Goal: Task Accomplishment & Management: Manage account settings

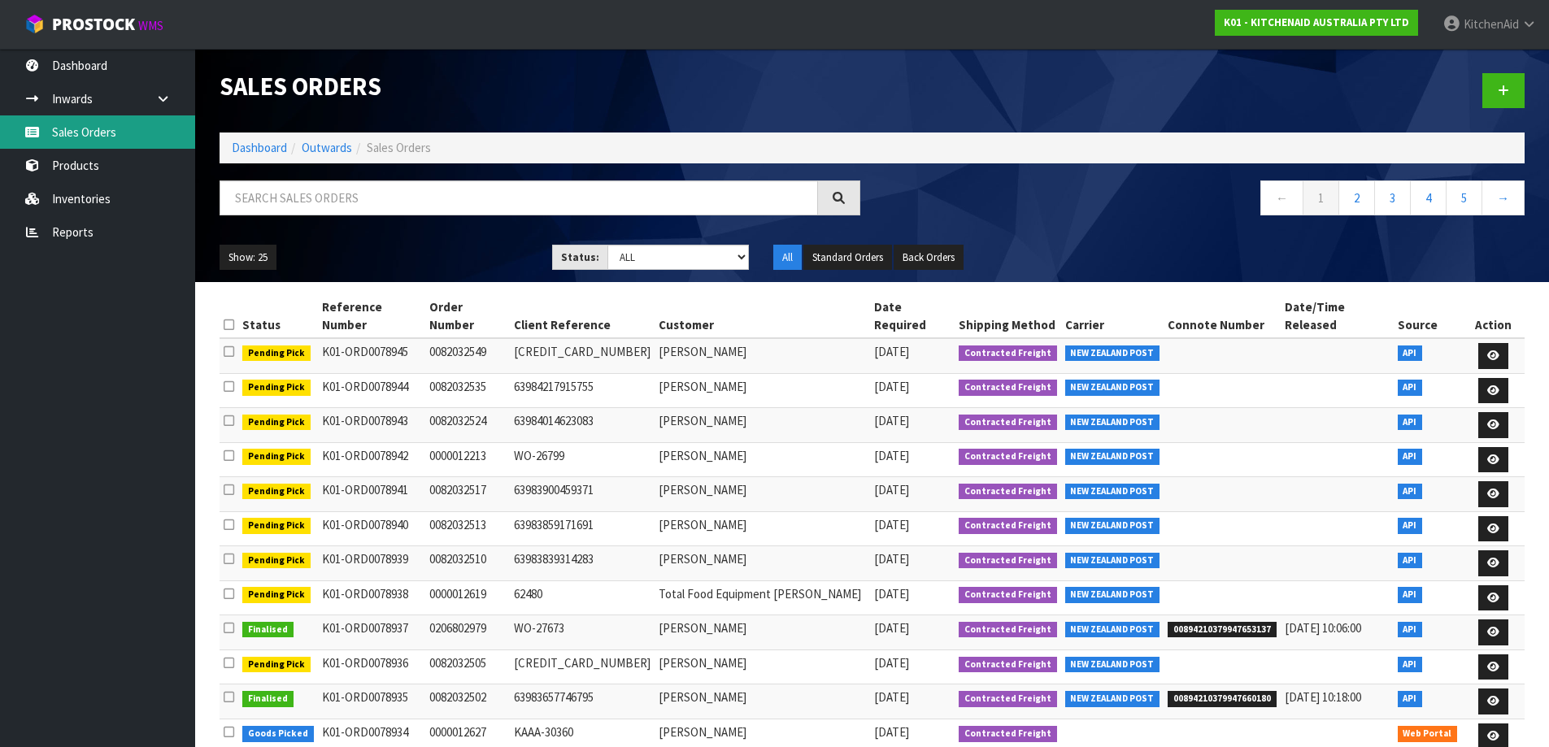
click at [116, 124] on link "Sales Orders" at bounding box center [97, 131] width 195 height 33
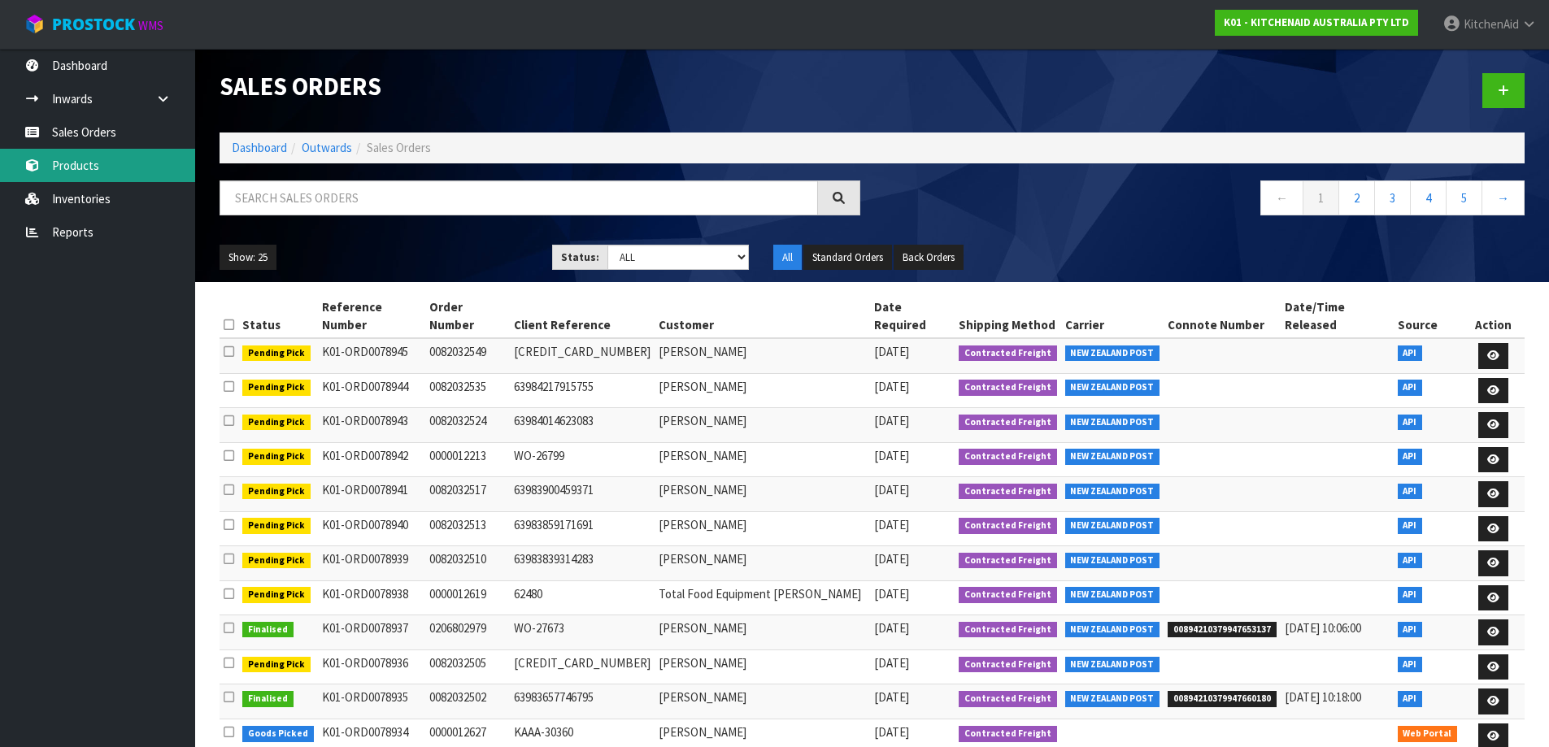
drag, startPoint x: 89, startPoint y: 171, endPoint x: 112, endPoint y: 37, distance: 136.2
click at [89, 171] on link "Products" at bounding box center [97, 165] width 195 height 33
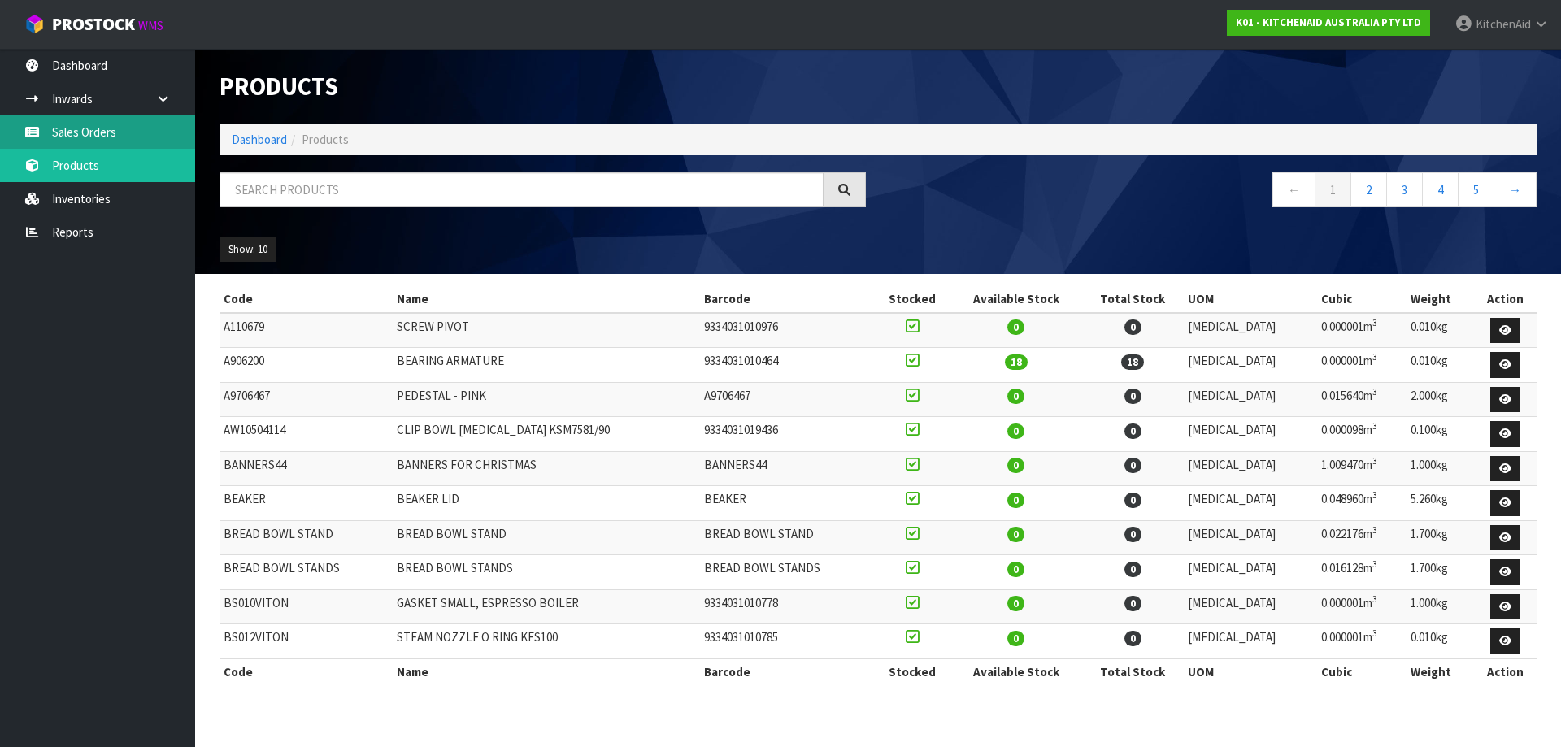
click at [76, 136] on link "Sales Orders" at bounding box center [97, 131] width 195 height 33
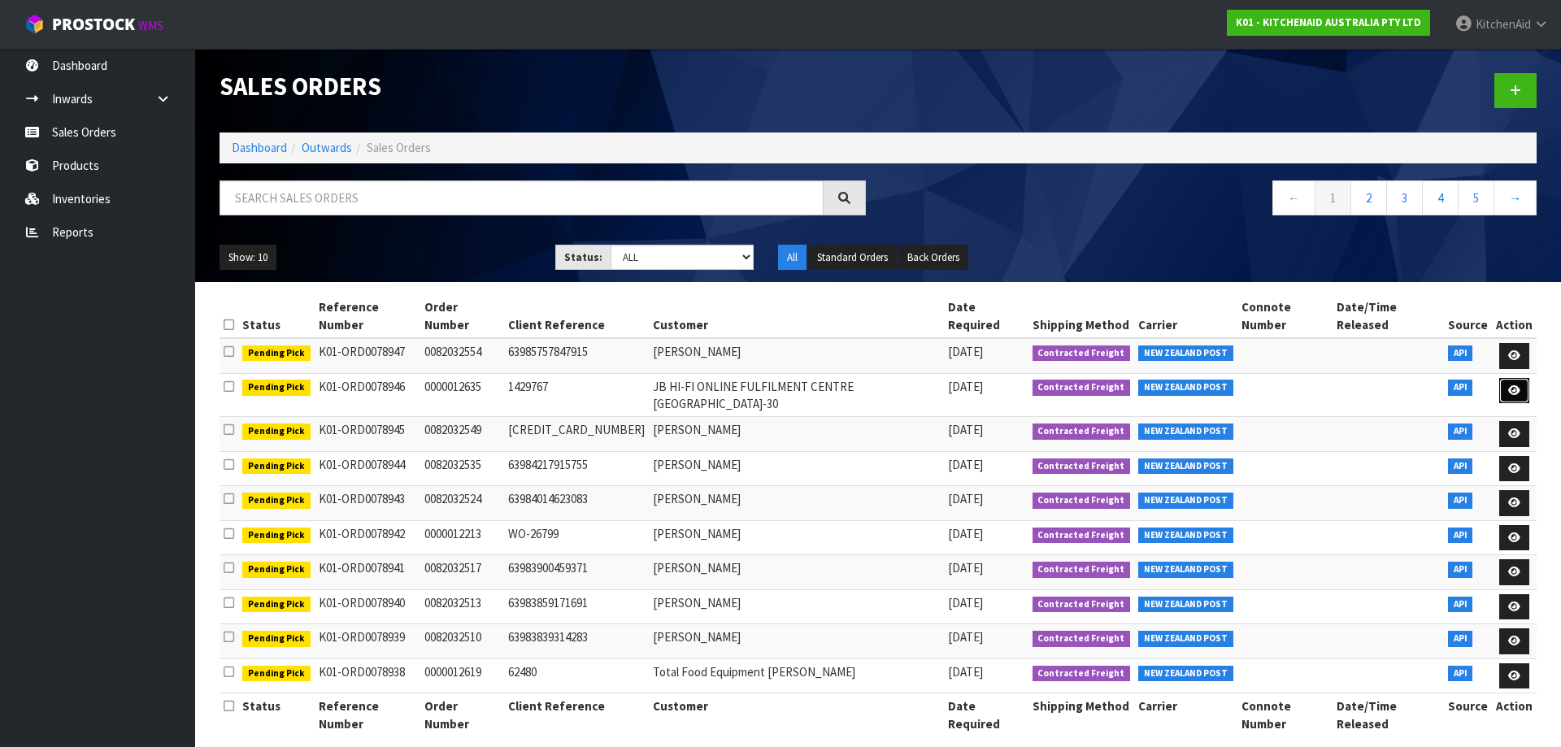
click at [1522, 378] on link at bounding box center [1515, 391] width 30 height 26
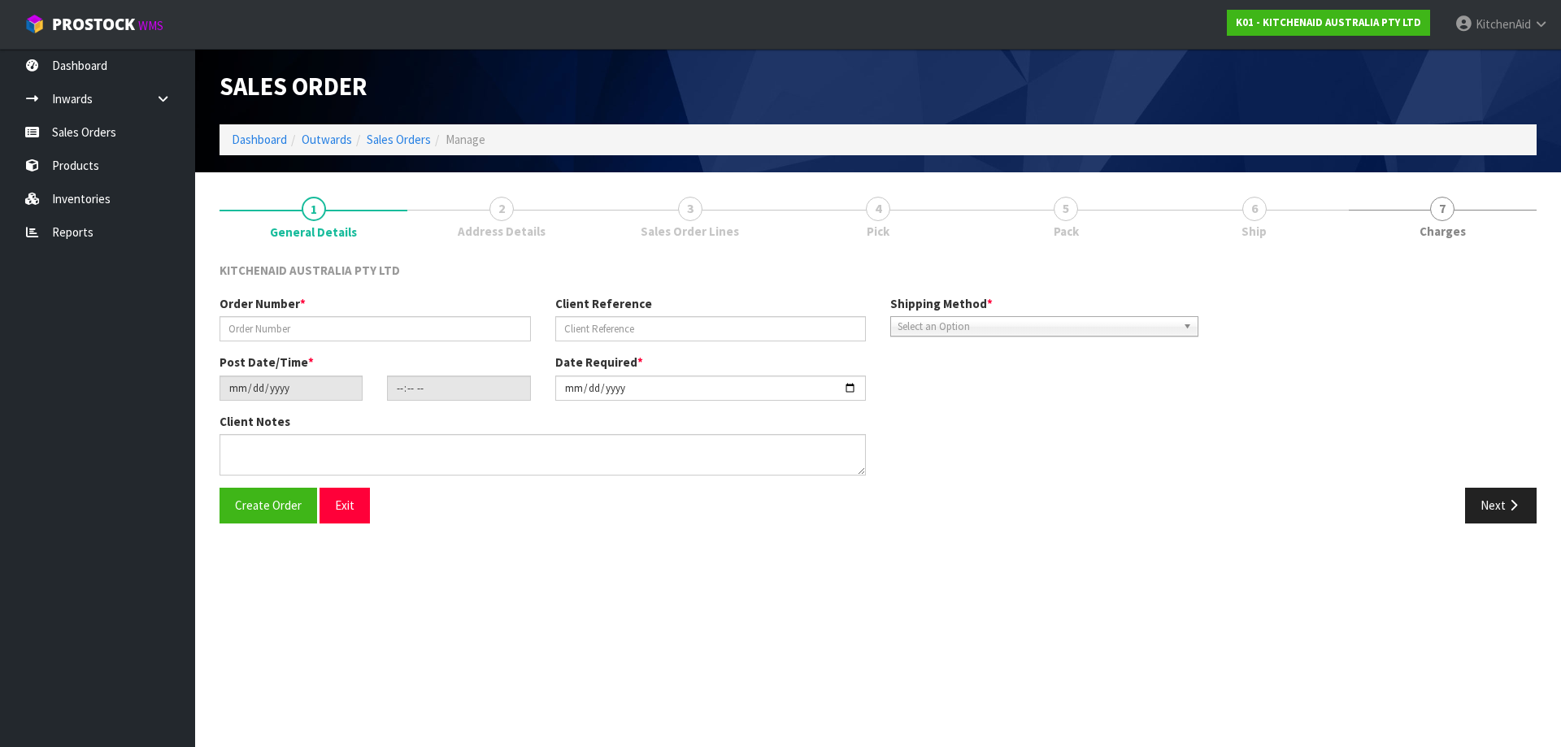
type input "0000012635"
type input "1429767"
type input "[DATE]"
type input "11:35:41.000"
type input "[DATE]"
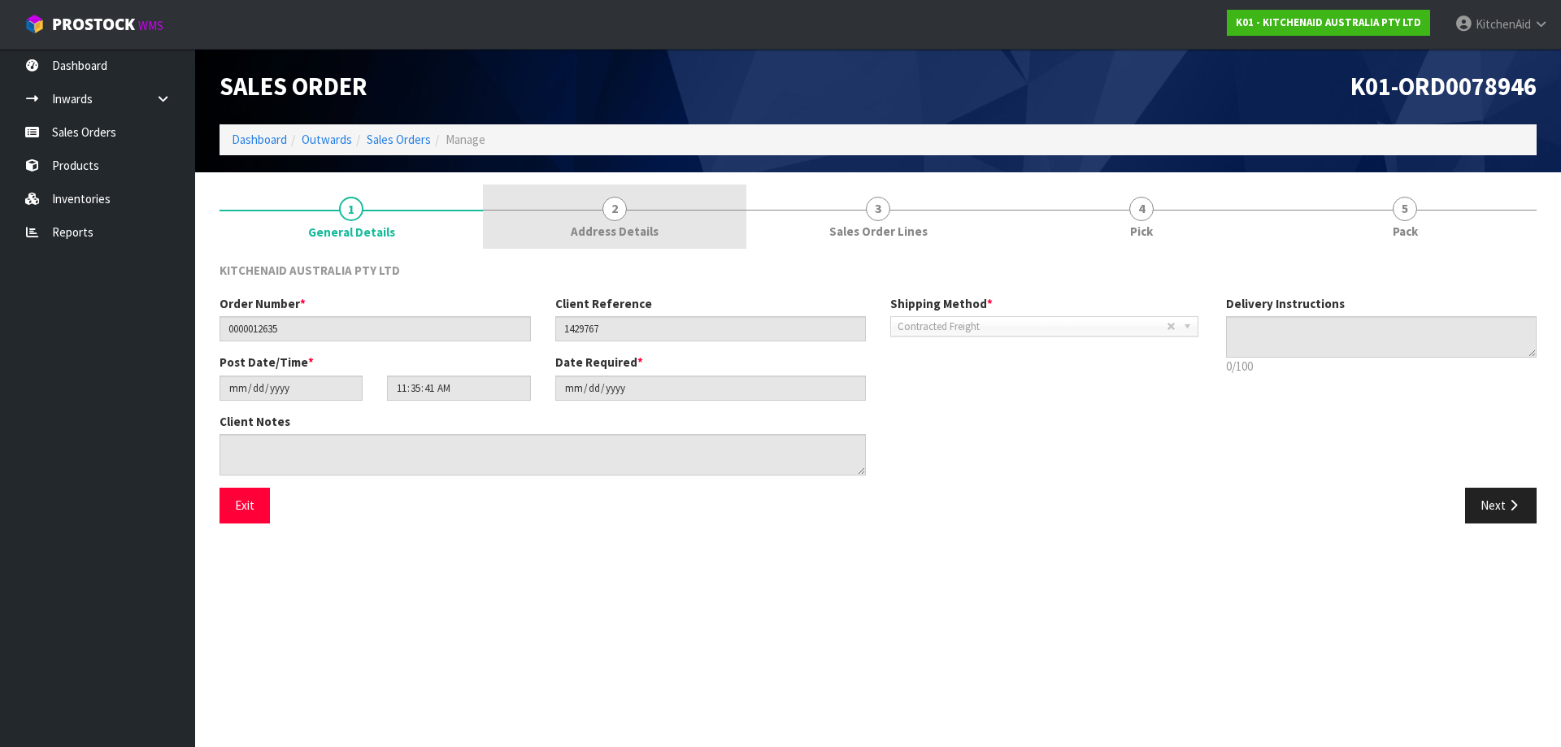
click at [606, 211] on span "2" at bounding box center [615, 209] width 24 height 24
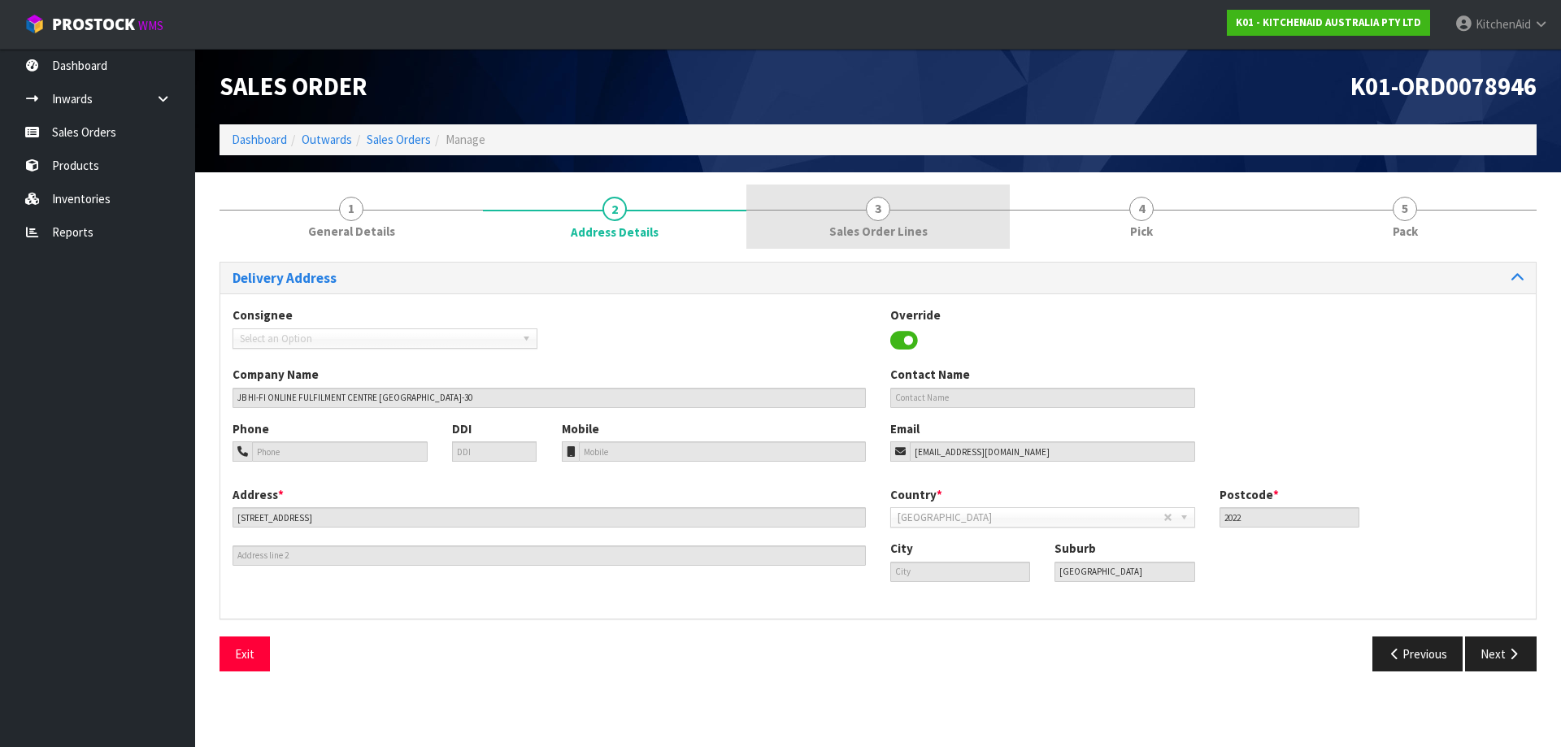
click at [939, 216] on link "3 Sales Order Lines" at bounding box center [878, 217] width 263 height 64
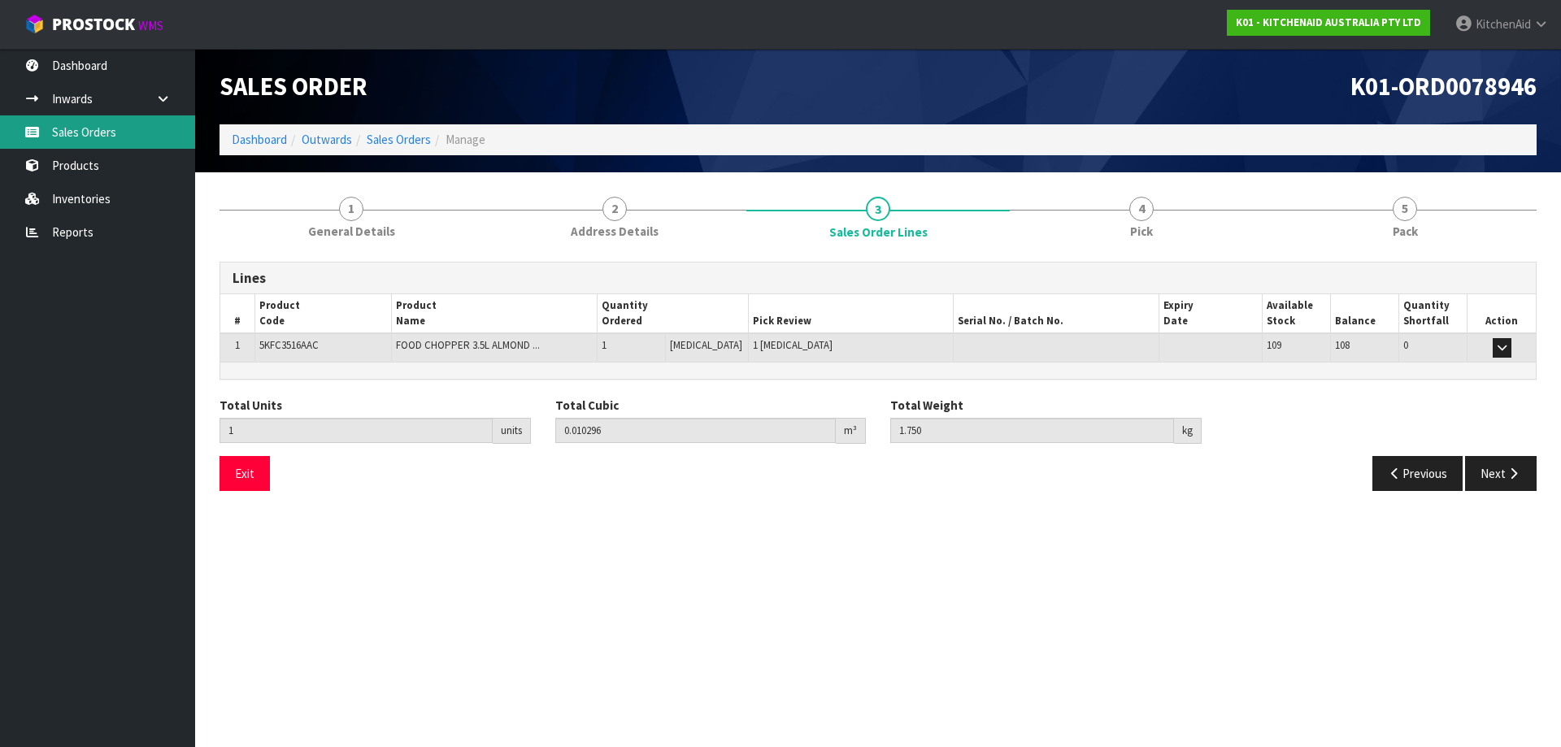
click at [133, 118] on link "Sales Orders" at bounding box center [97, 131] width 195 height 33
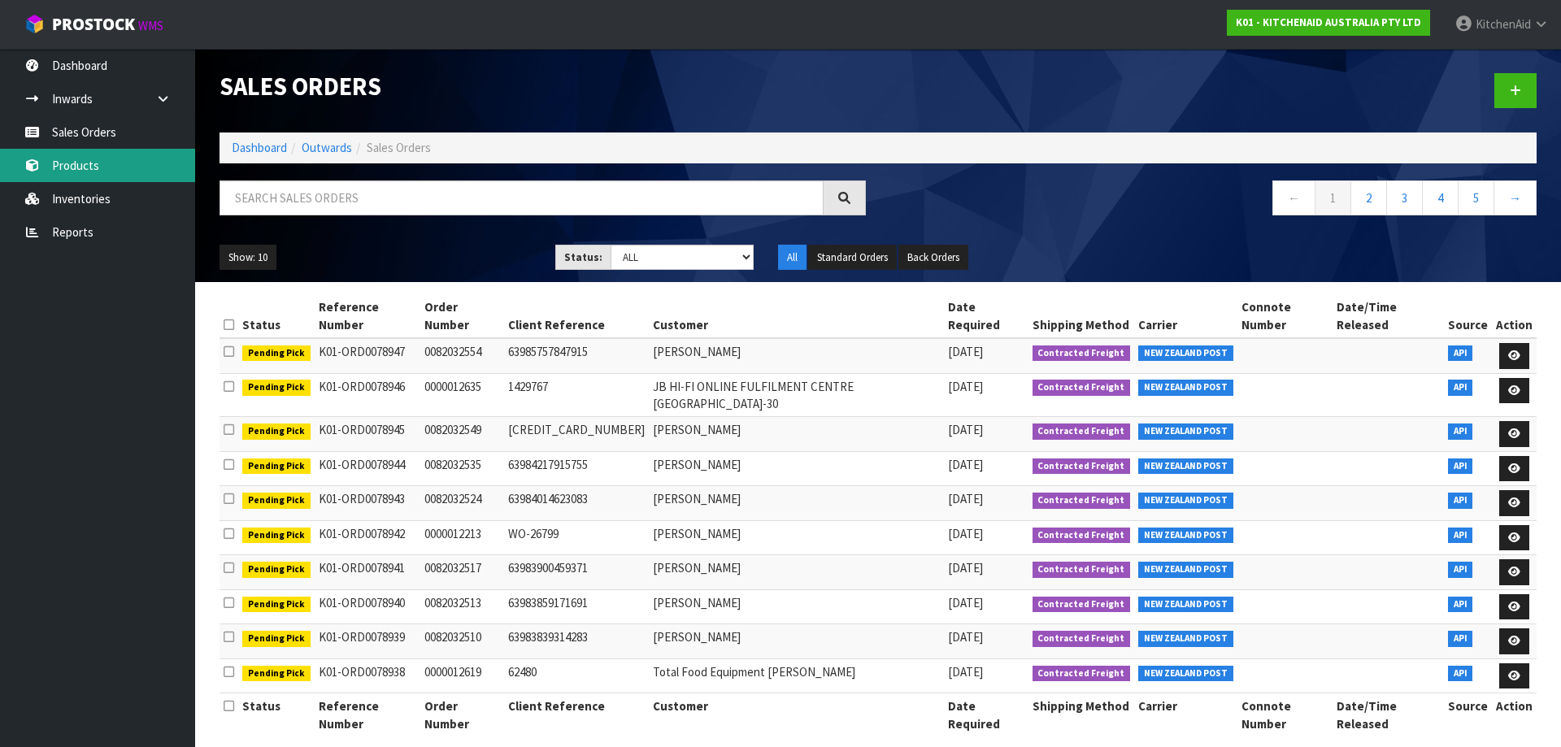
click at [105, 172] on link "Products" at bounding box center [97, 165] width 195 height 33
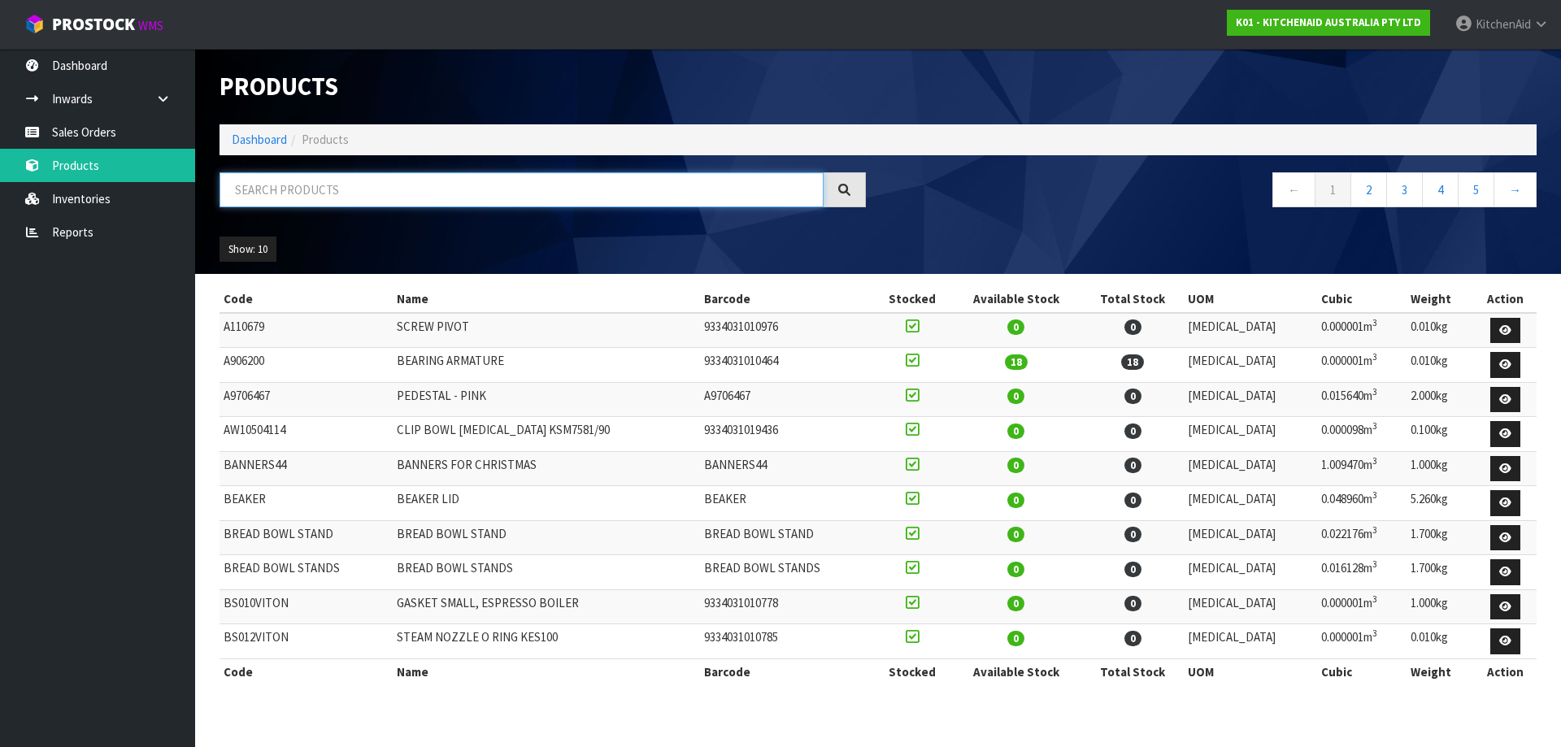
click at [354, 202] on input "text" at bounding box center [522, 189] width 604 height 35
paste input "5KSM195PSAMI"
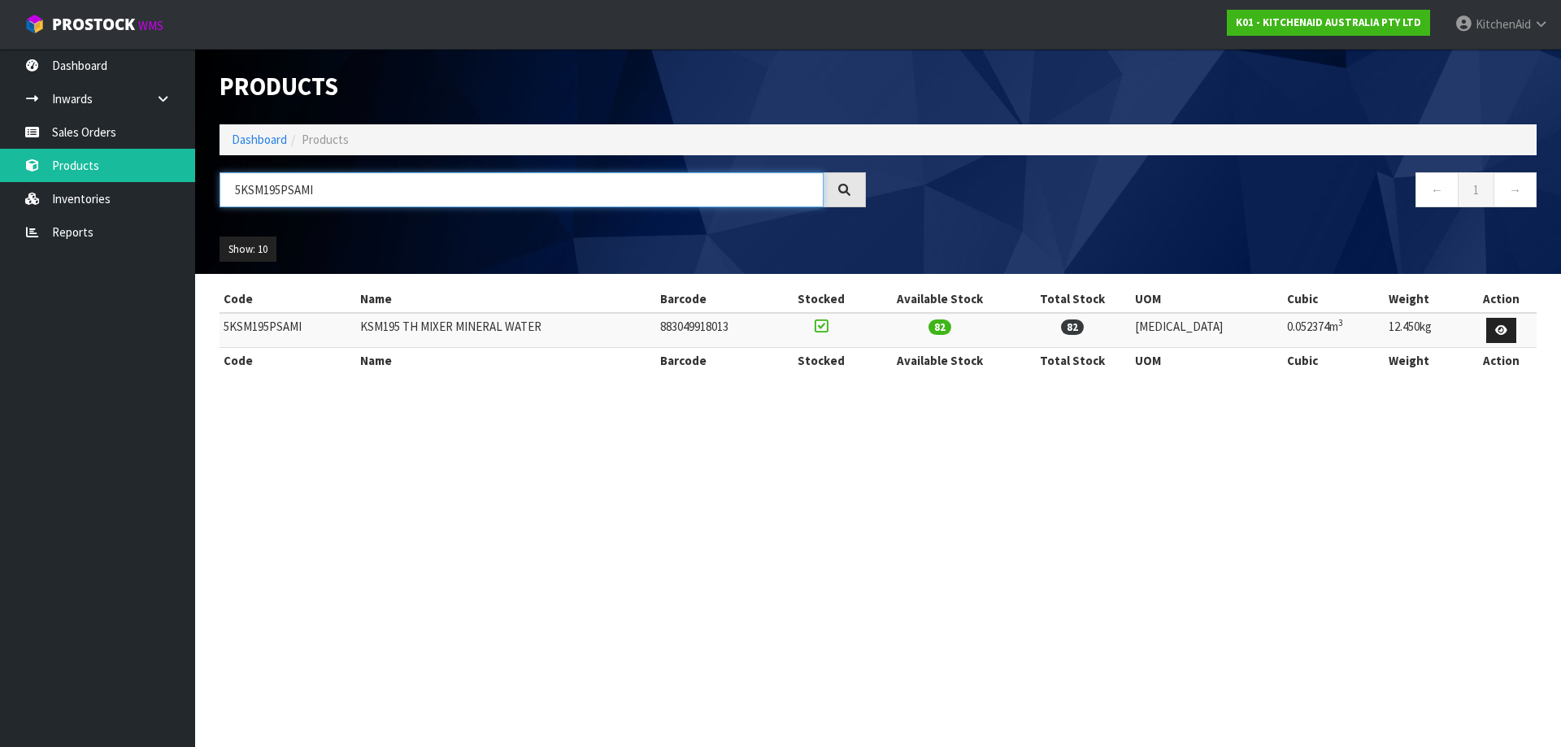
type input "5KSM195PSAMI"
drag, startPoint x: 777, startPoint y: 333, endPoint x: 698, endPoint y: 324, distance: 80.3
click at [698, 324] on td "883049918013" at bounding box center [716, 330] width 121 height 35
copy td "883049918013"
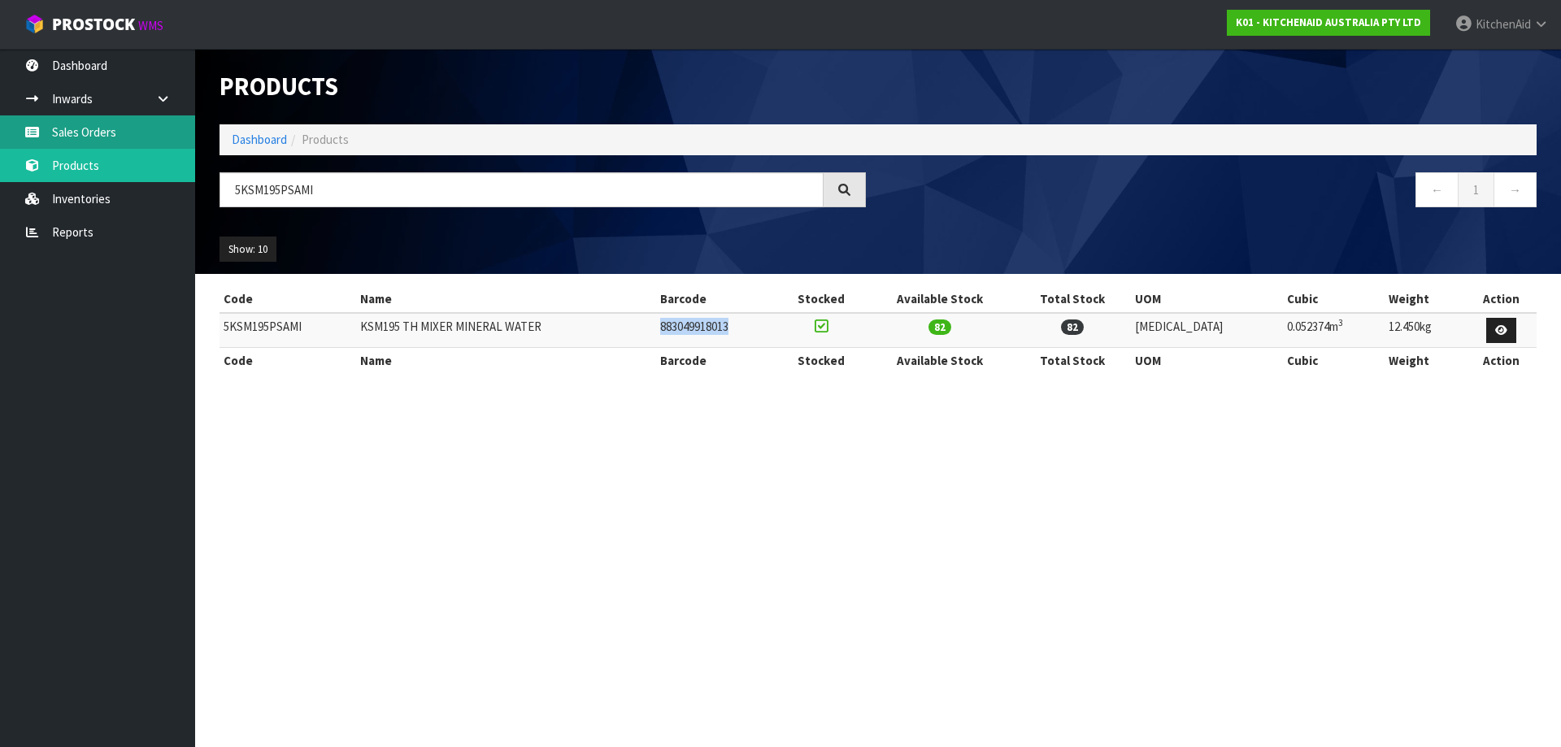
click at [107, 133] on link "Sales Orders" at bounding box center [97, 131] width 195 height 33
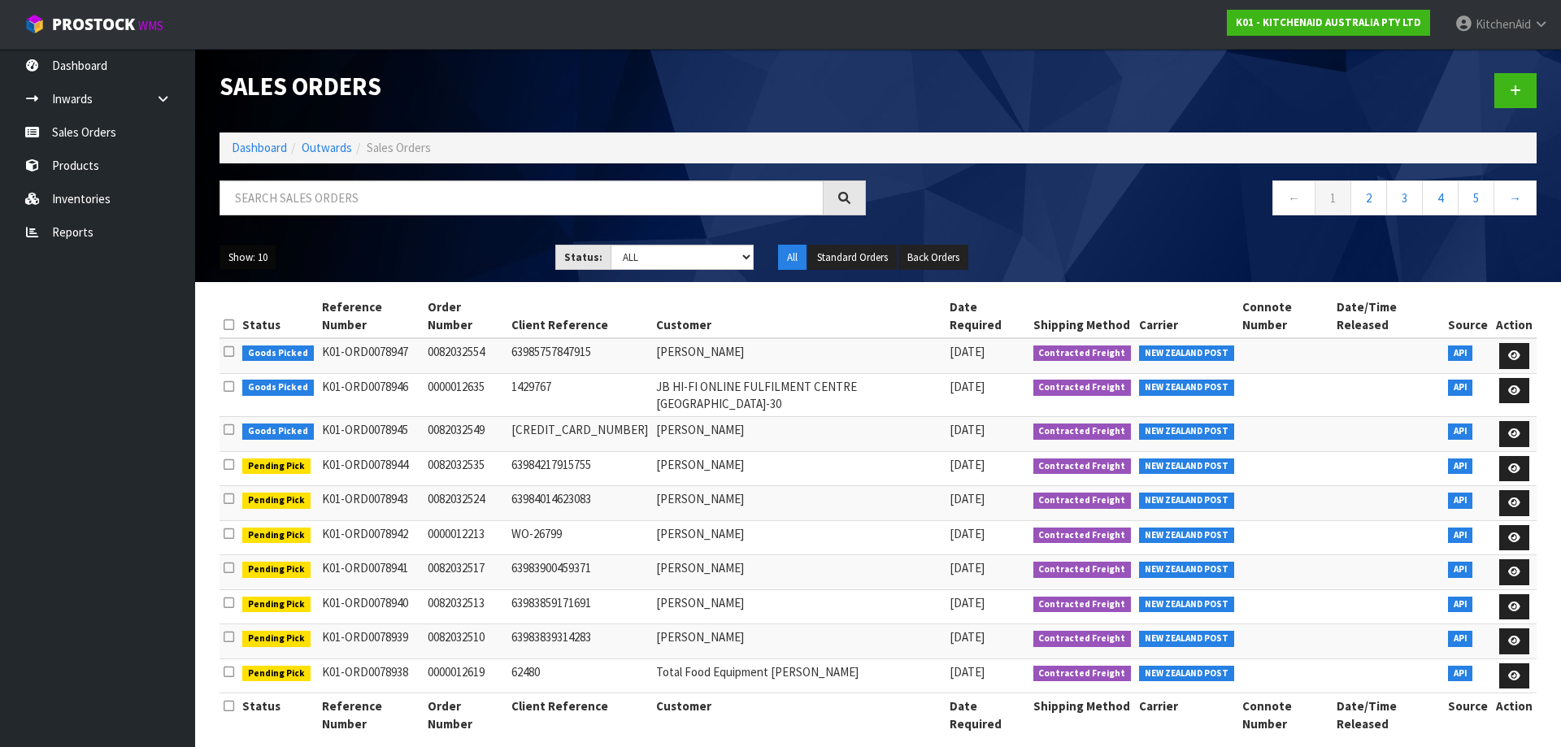
click at [243, 266] on button "Show: 10" at bounding box center [248, 258] width 57 height 26
click at [254, 358] on link "50" at bounding box center [284, 354] width 128 height 22
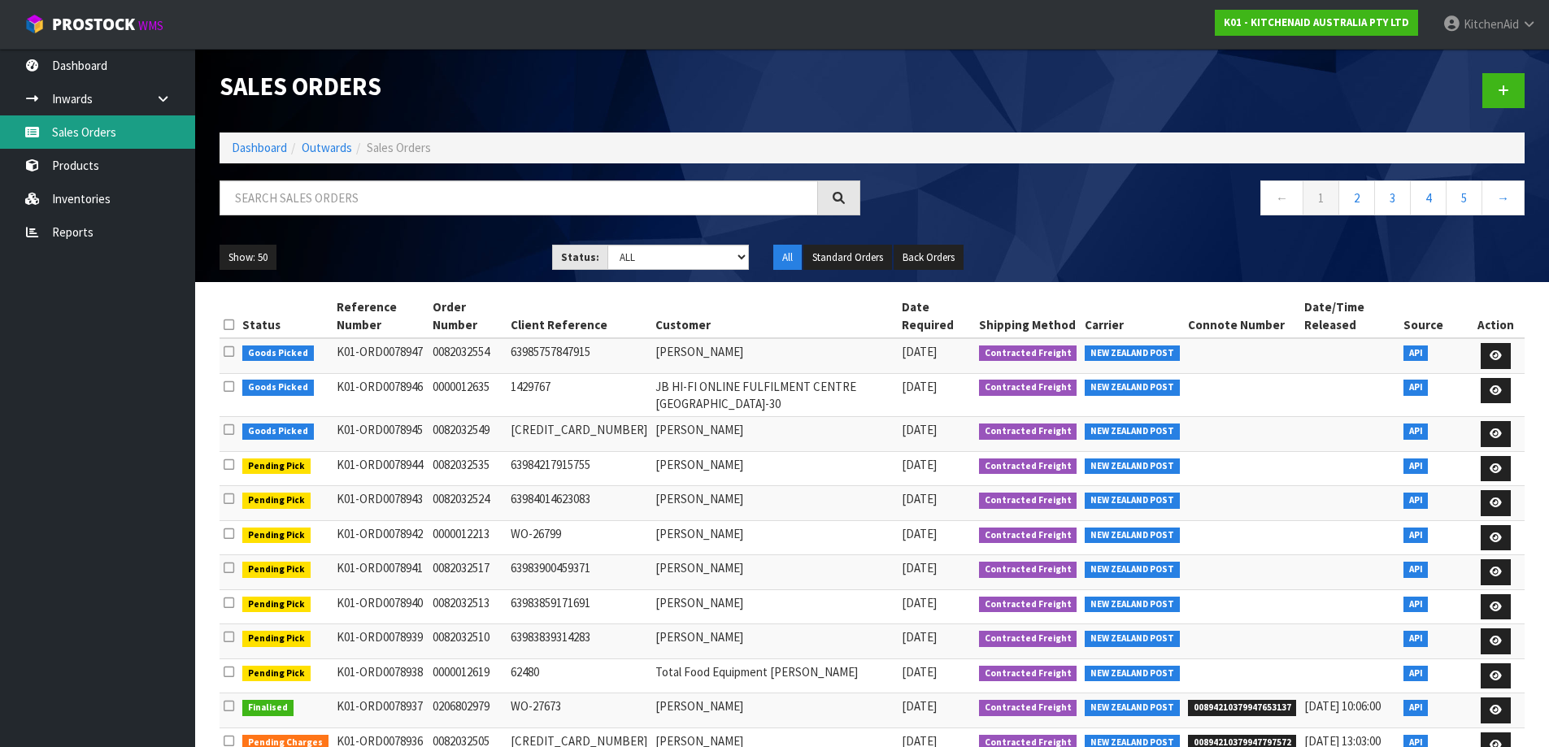
click at [110, 131] on link "Sales Orders" at bounding box center [97, 131] width 195 height 33
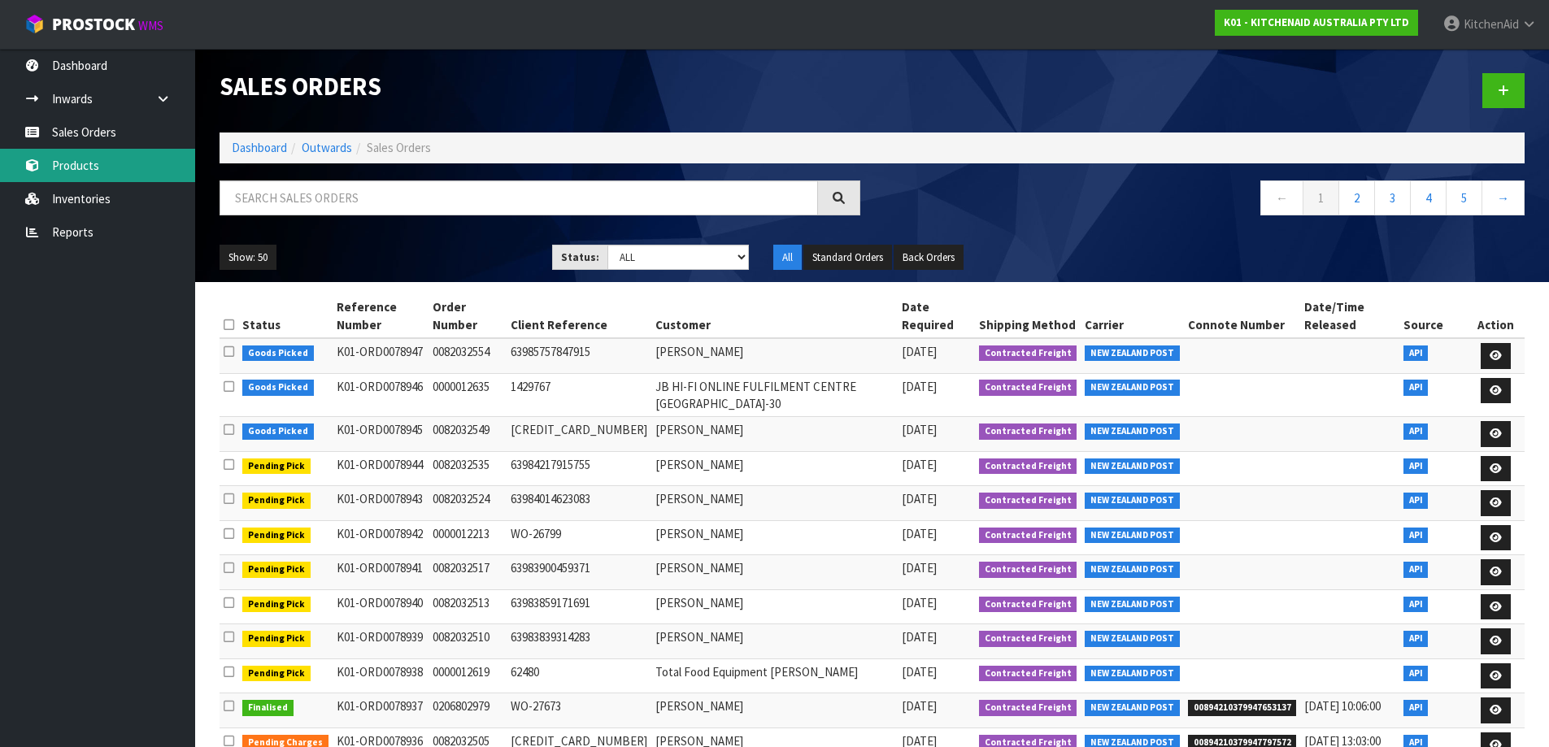
click at [103, 161] on link "Products" at bounding box center [97, 165] width 195 height 33
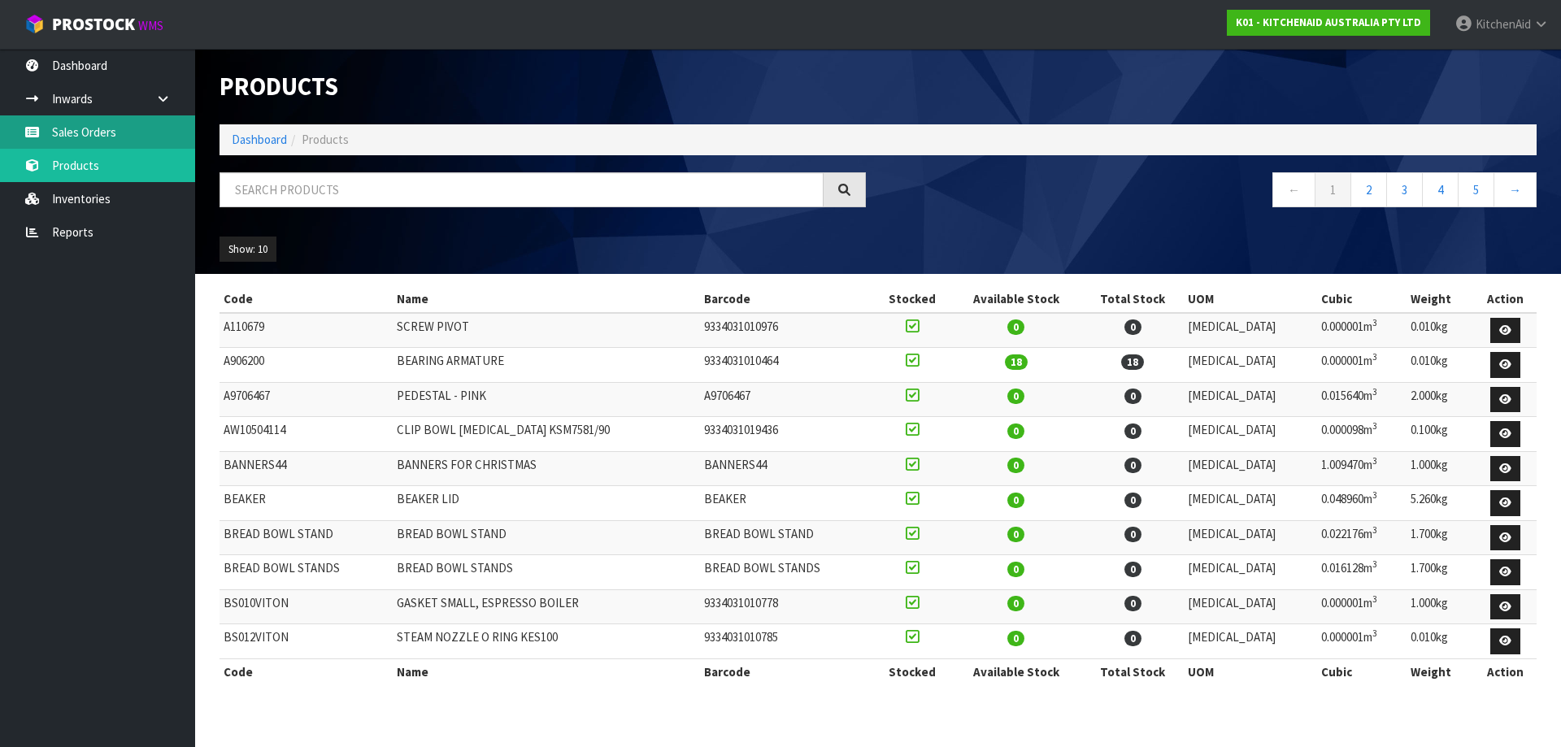
click at [104, 128] on link "Sales Orders" at bounding box center [97, 131] width 195 height 33
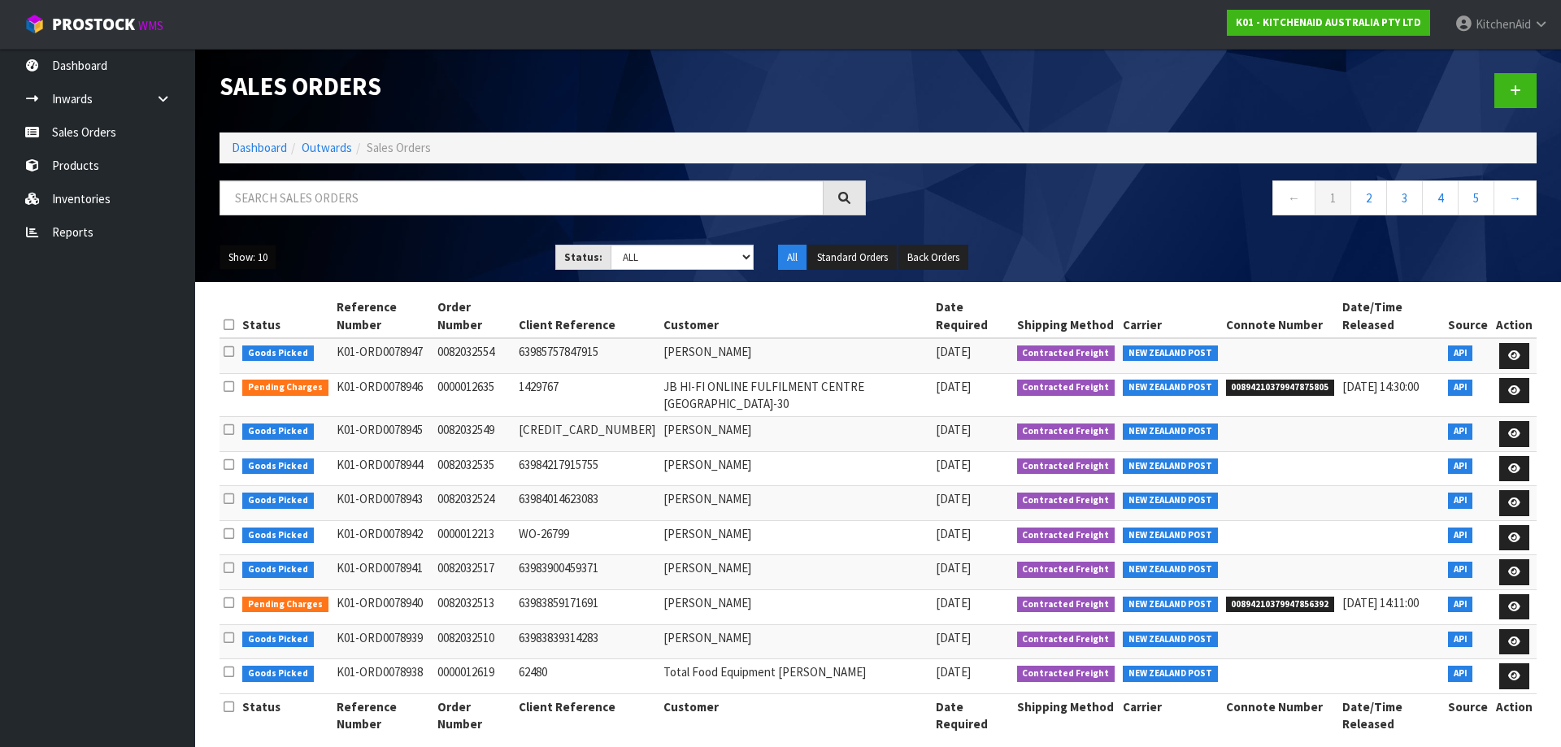
click at [253, 245] on button "Show: 10" at bounding box center [248, 258] width 57 height 26
click at [246, 335] on link "25" at bounding box center [284, 332] width 128 height 22
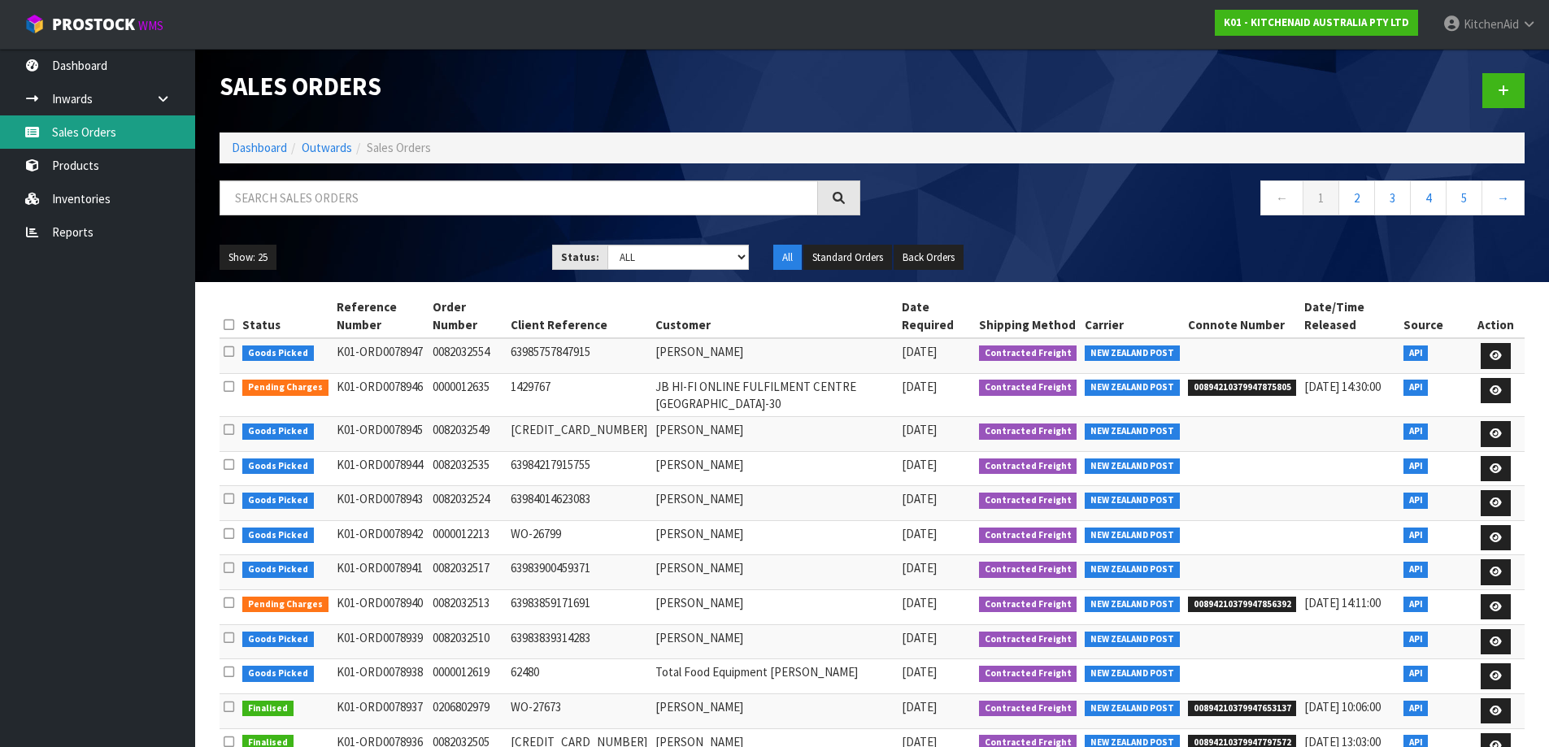
click at [57, 136] on link "Sales Orders" at bounding box center [97, 131] width 195 height 33
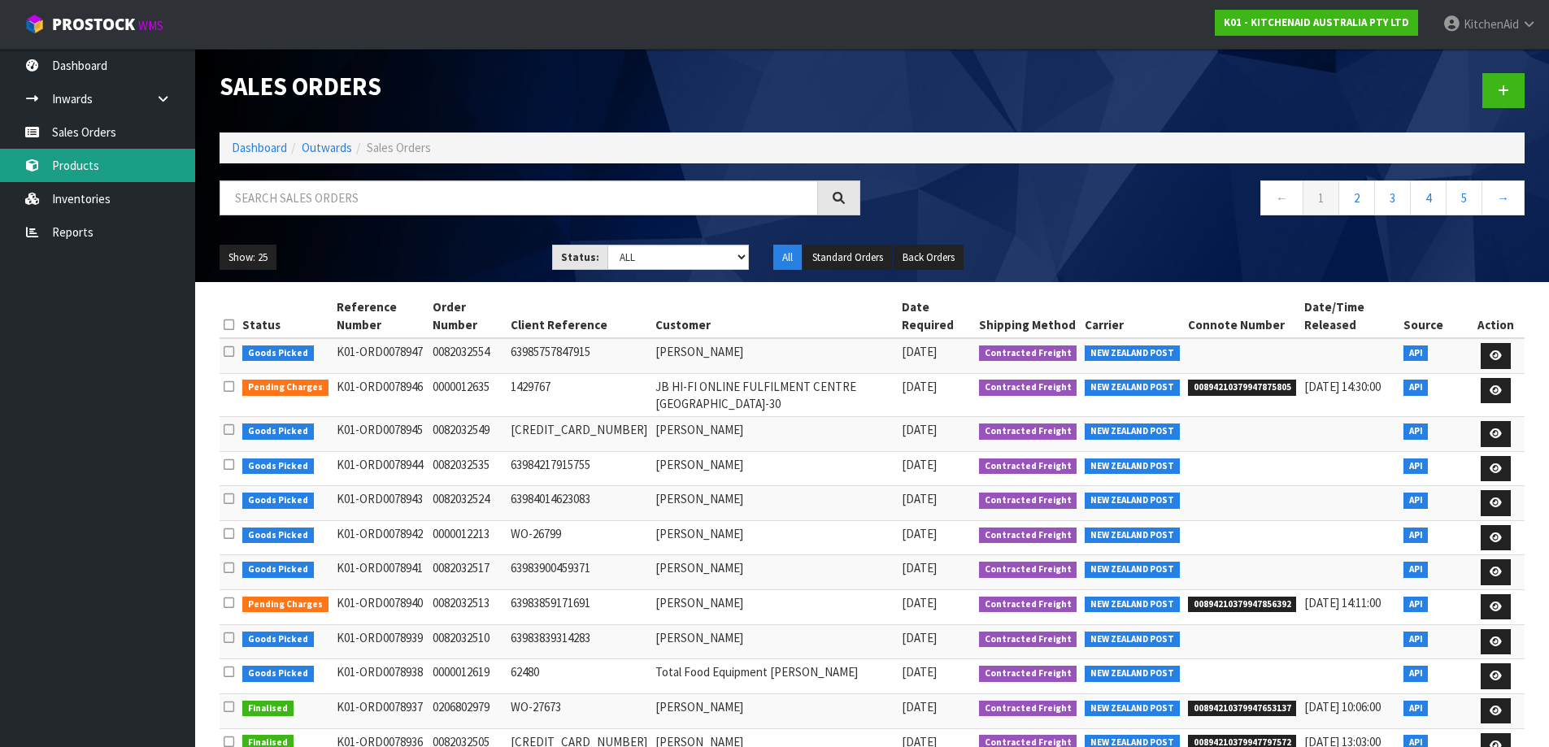
click at [115, 167] on link "Products" at bounding box center [97, 165] width 195 height 33
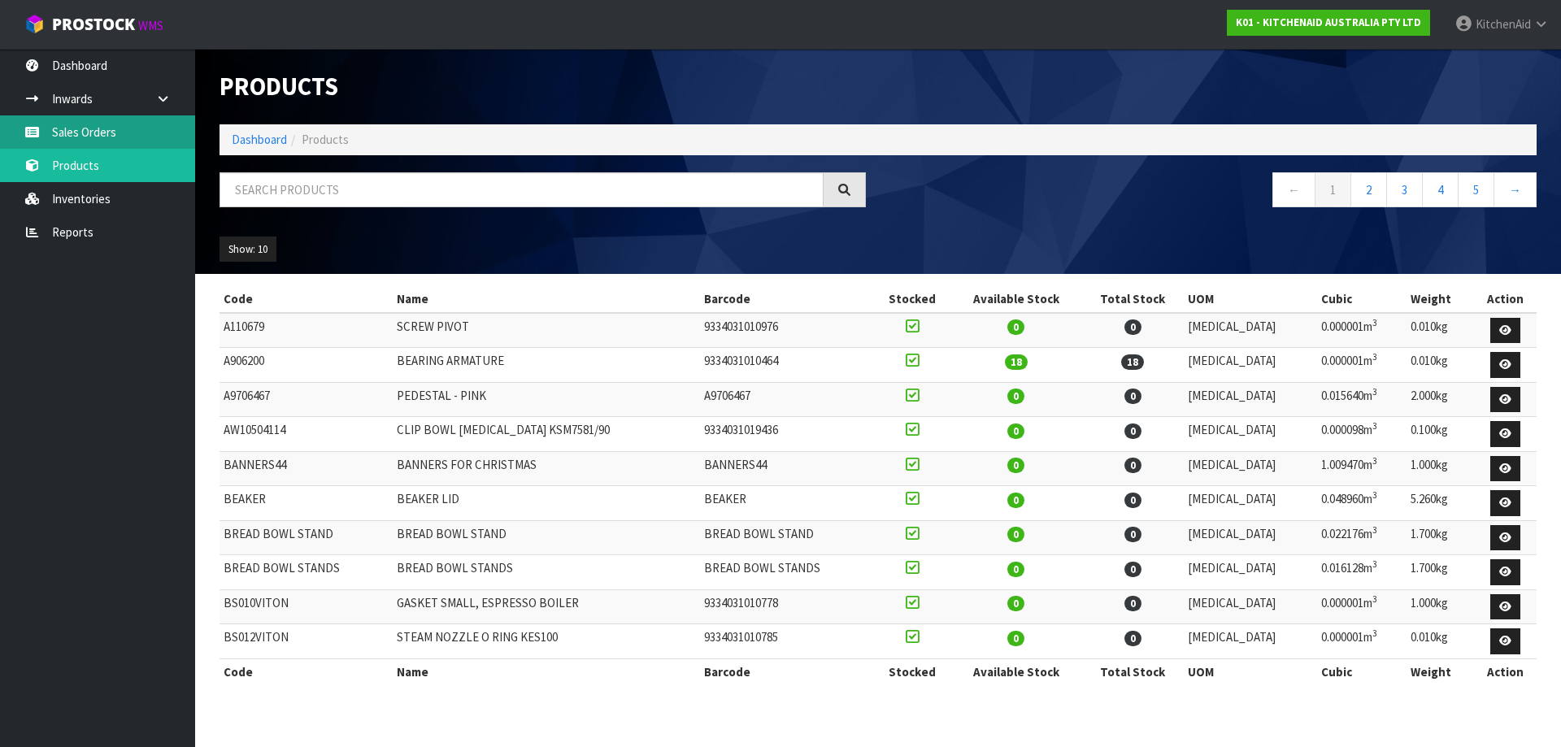
click at [121, 137] on link "Sales Orders" at bounding box center [97, 131] width 195 height 33
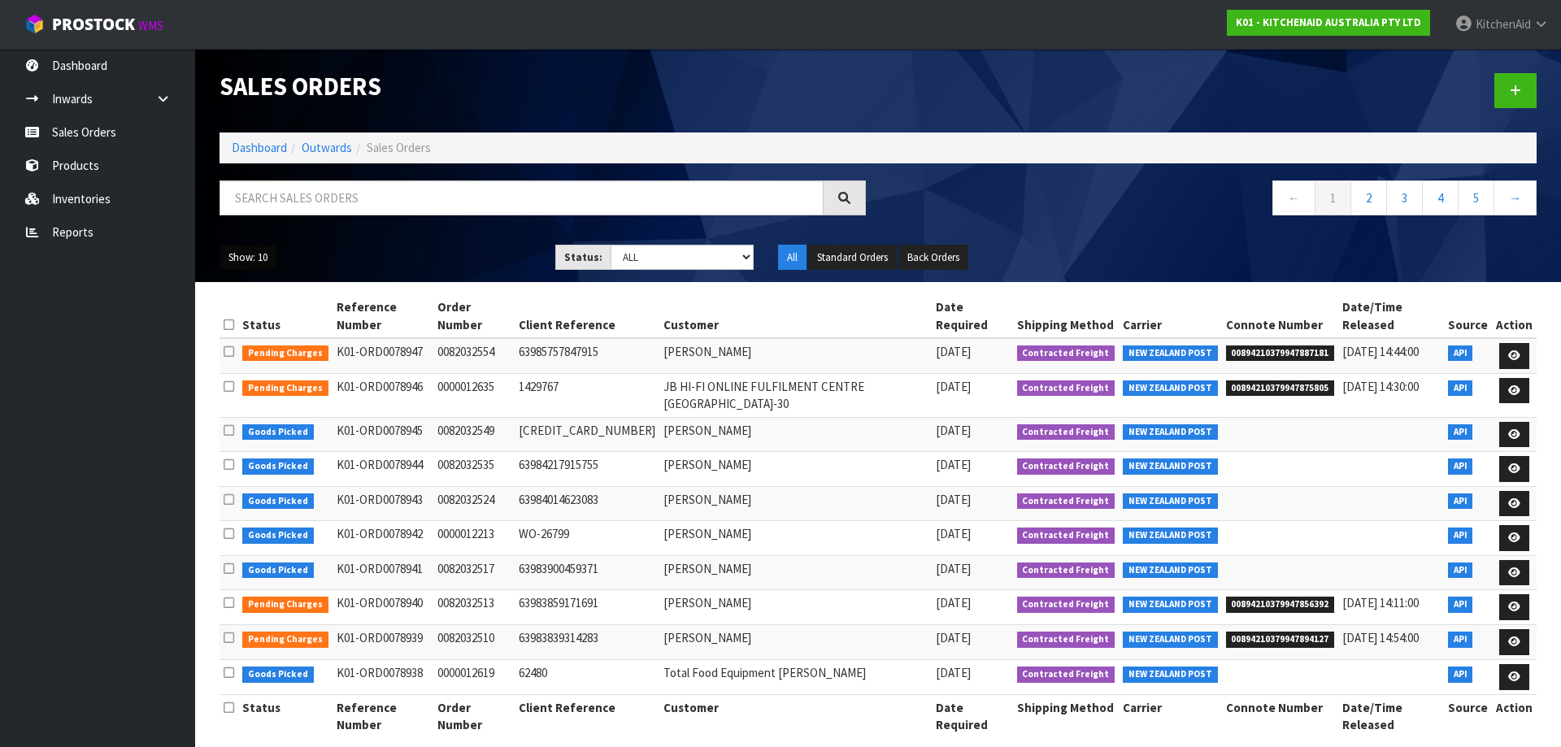
click at [269, 253] on button "Show: 10" at bounding box center [248, 258] width 57 height 26
click at [261, 327] on link "25" at bounding box center [284, 332] width 128 height 22
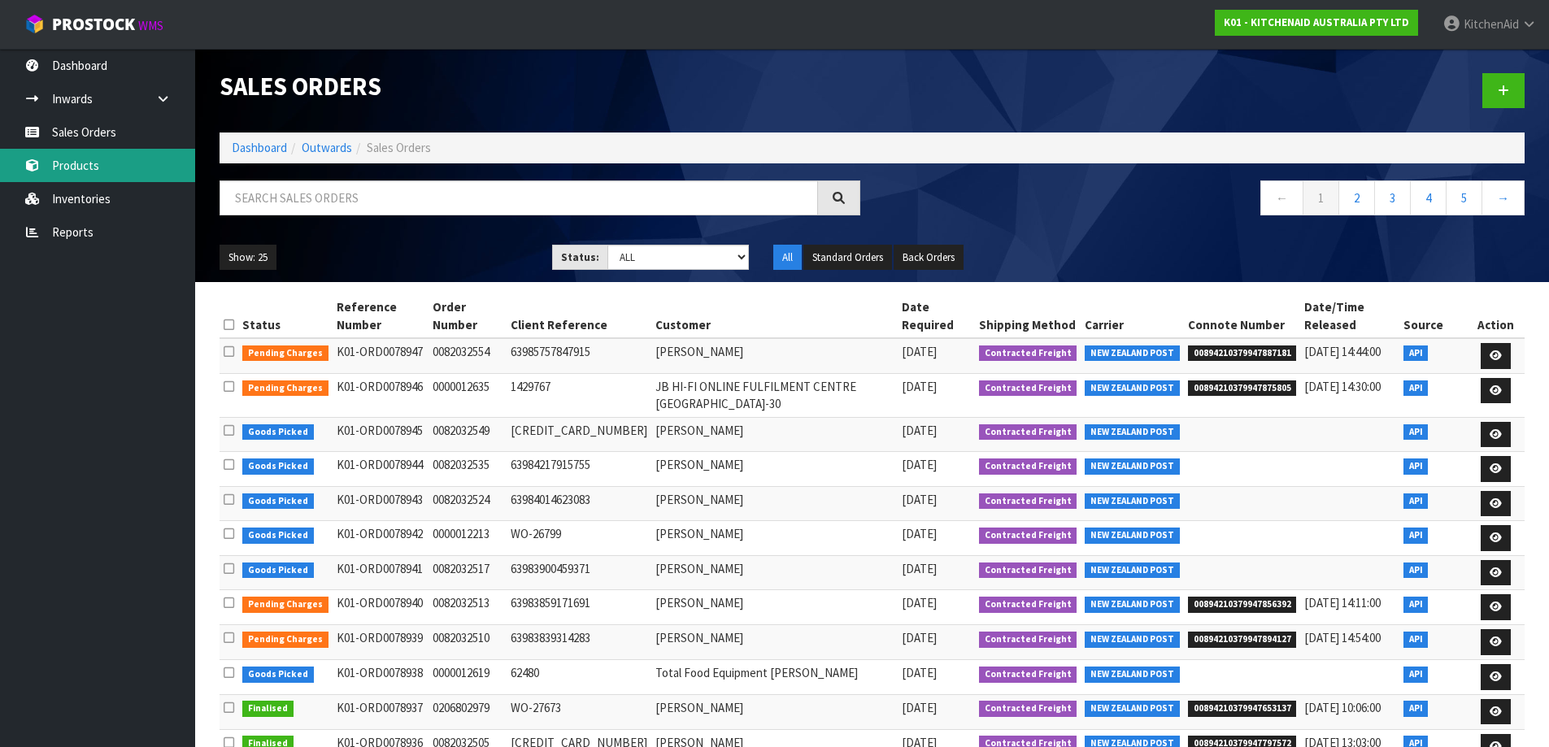
click at [81, 165] on link "Products" at bounding box center [97, 165] width 195 height 33
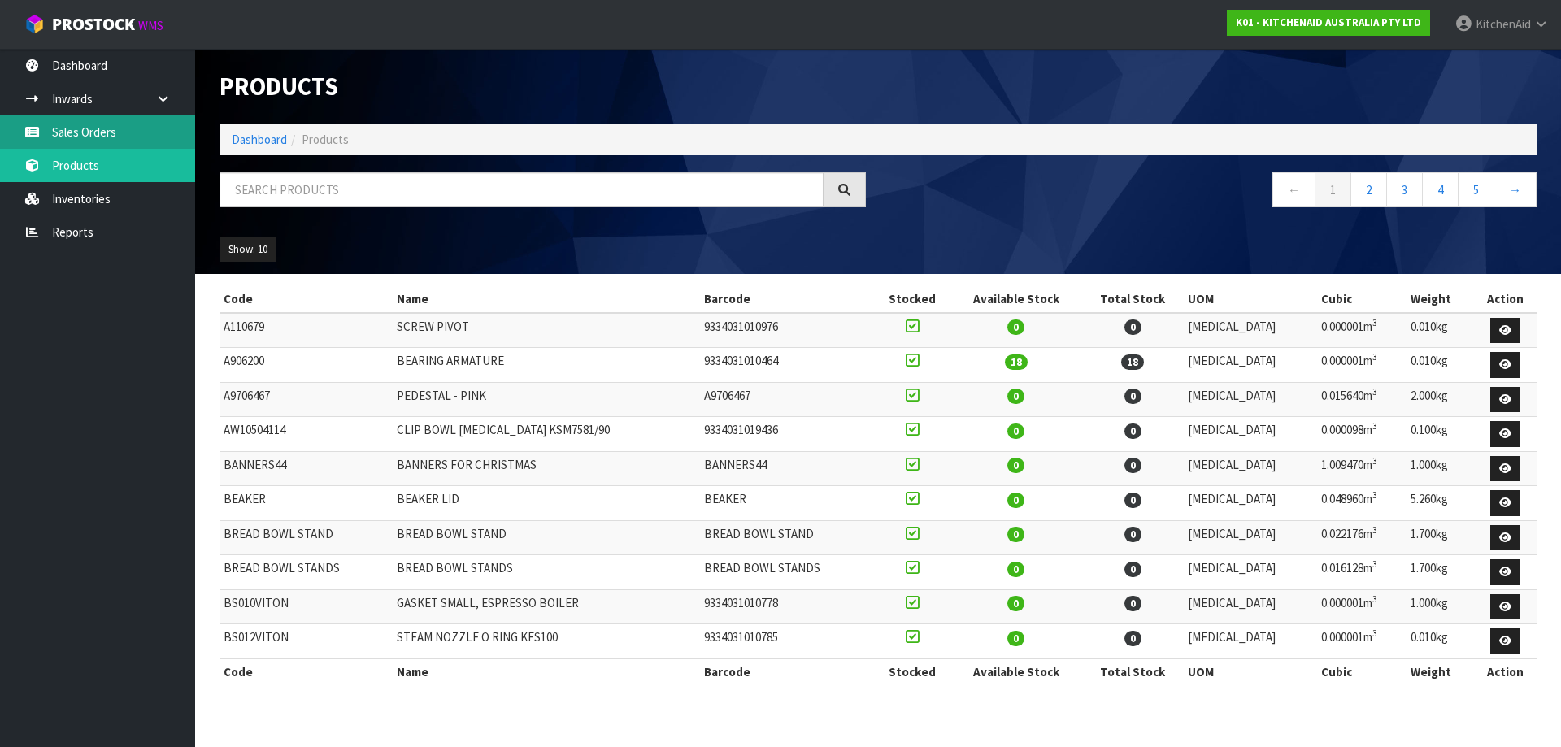
click at [89, 128] on link "Sales Orders" at bounding box center [97, 131] width 195 height 33
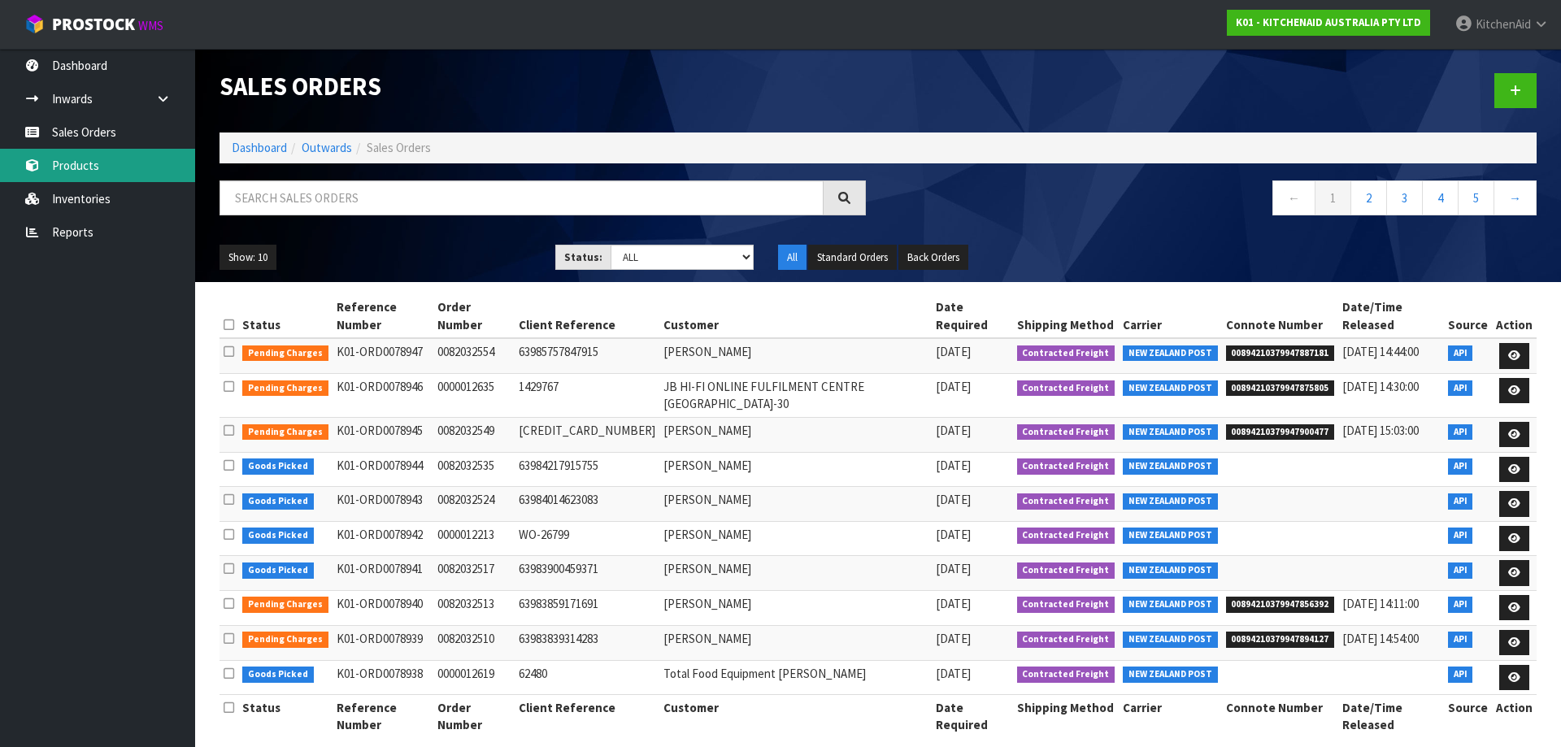
click at [86, 176] on link "Products" at bounding box center [97, 165] width 195 height 33
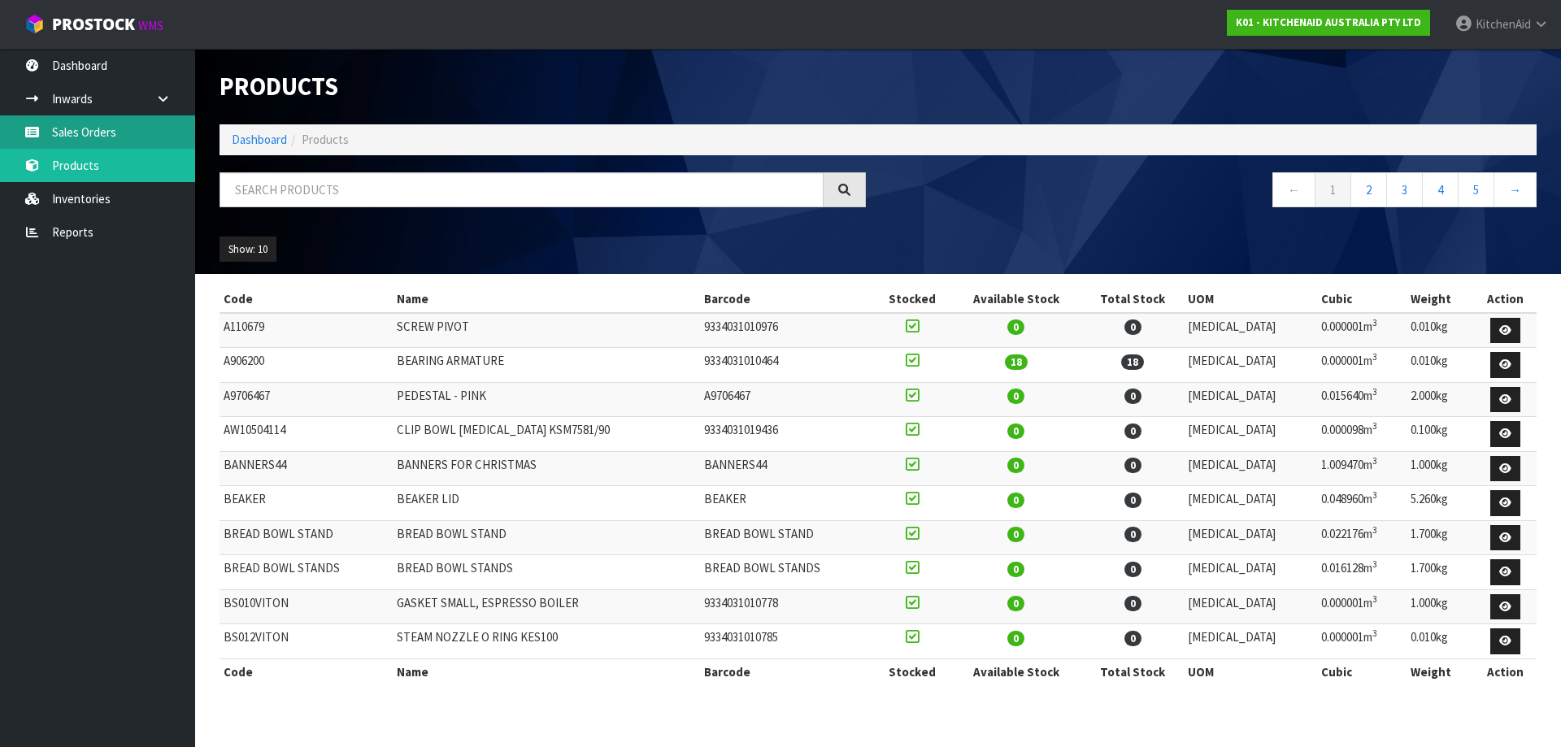
click at [119, 136] on link "Sales Orders" at bounding box center [97, 131] width 195 height 33
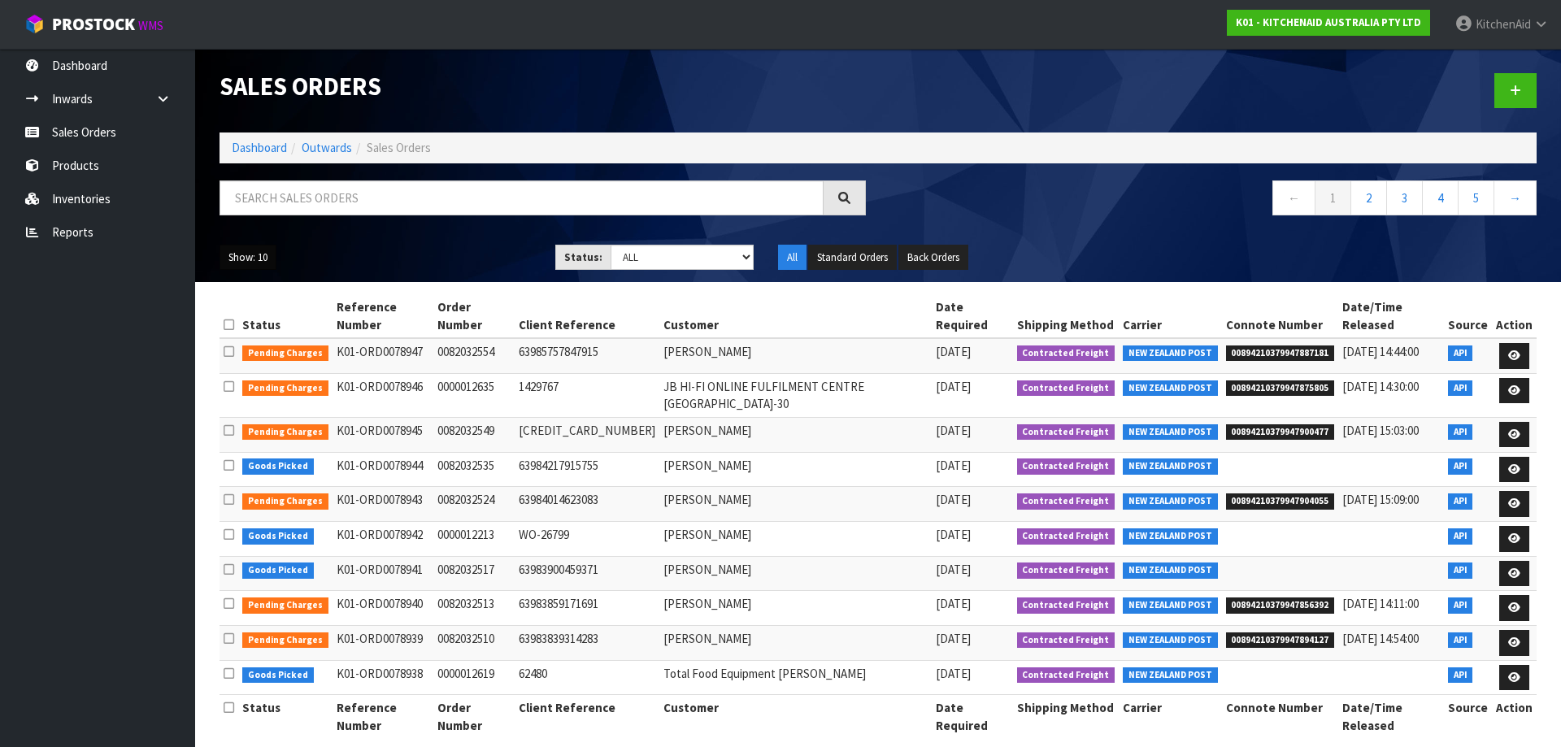
click at [246, 256] on button "Show: 10" at bounding box center [248, 258] width 57 height 26
click at [239, 340] on link "25" at bounding box center [284, 332] width 128 height 22
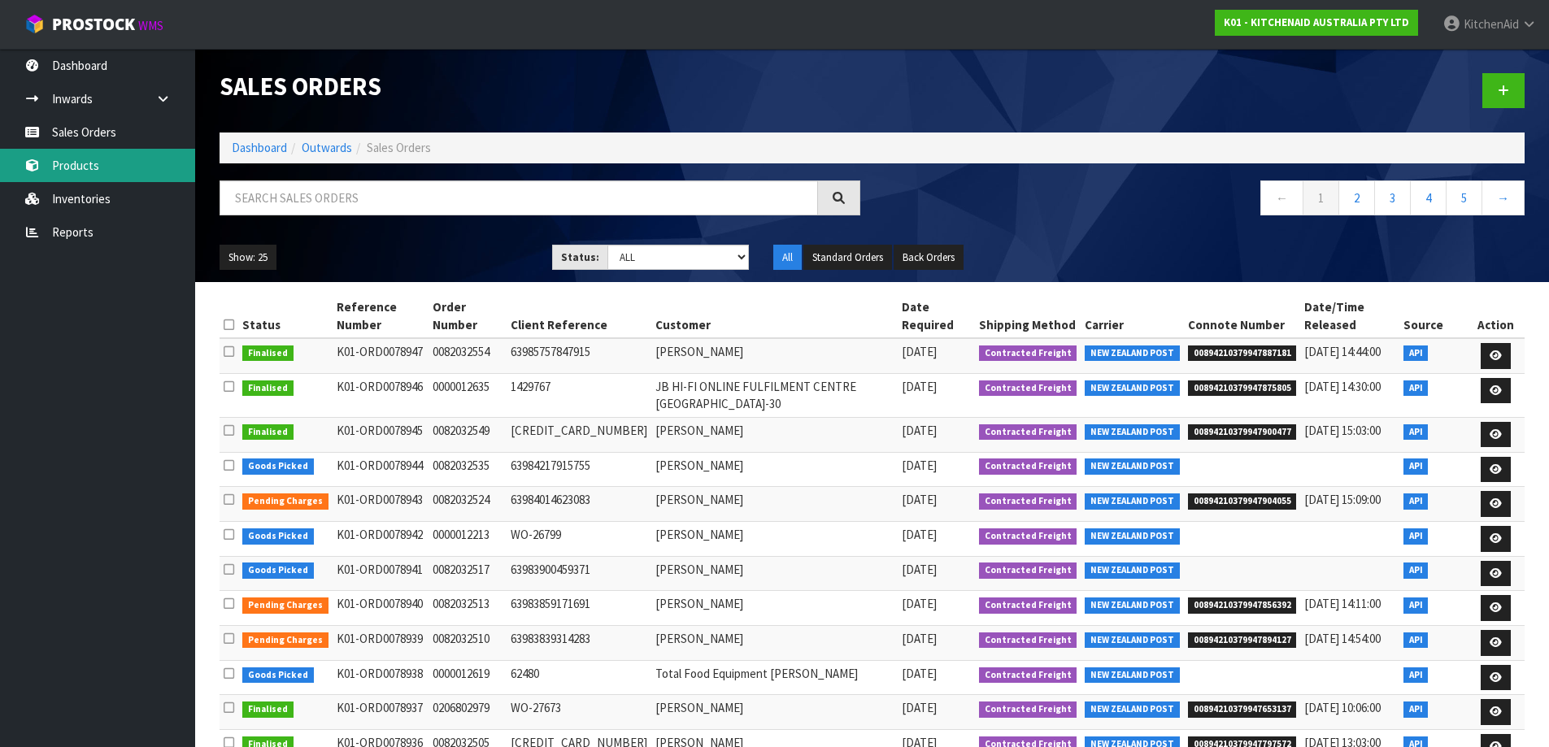
click at [76, 172] on link "Products" at bounding box center [97, 165] width 195 height 33
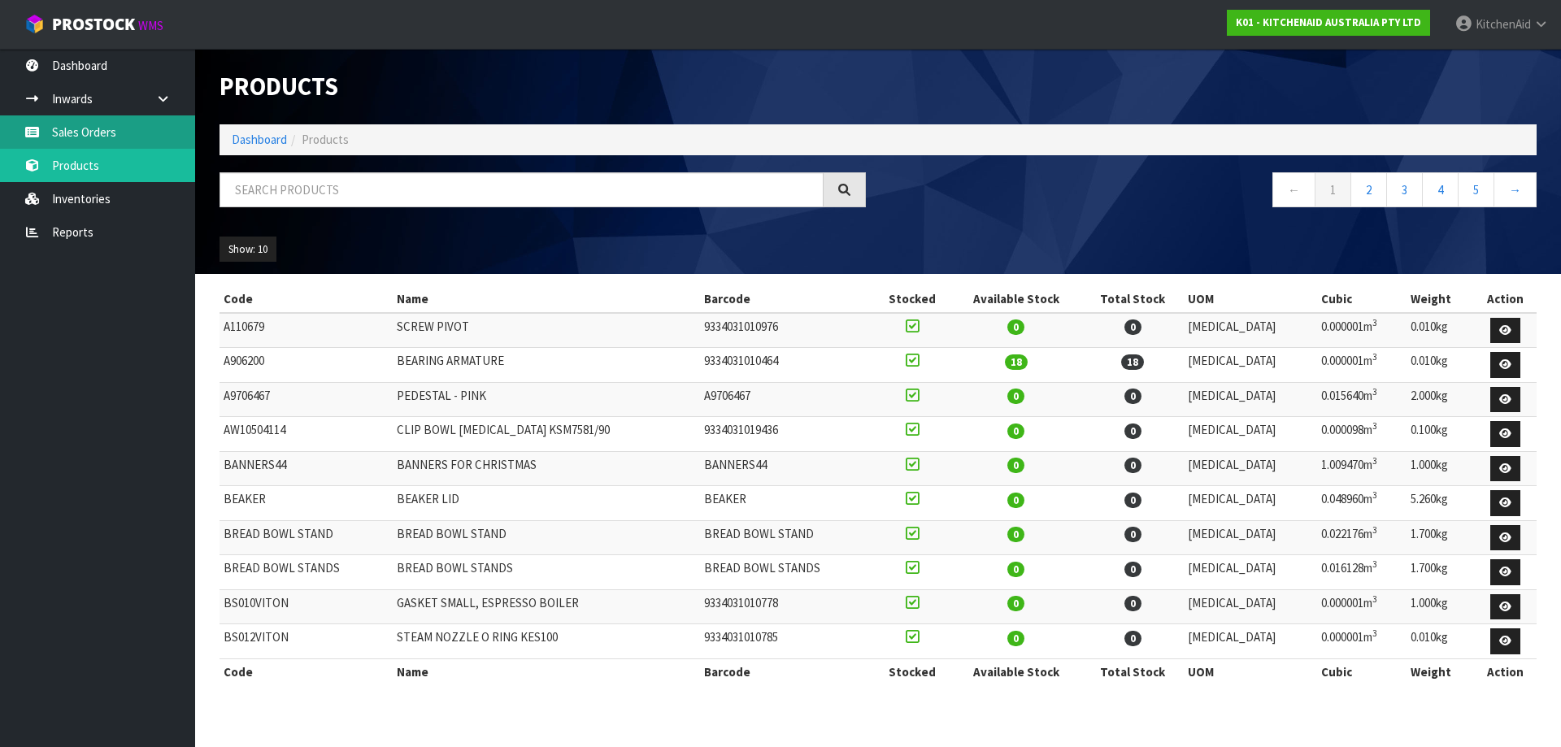
click at [108, 141] on link "Sales Orders" at bounding box center [97, 131] width 195 height 33
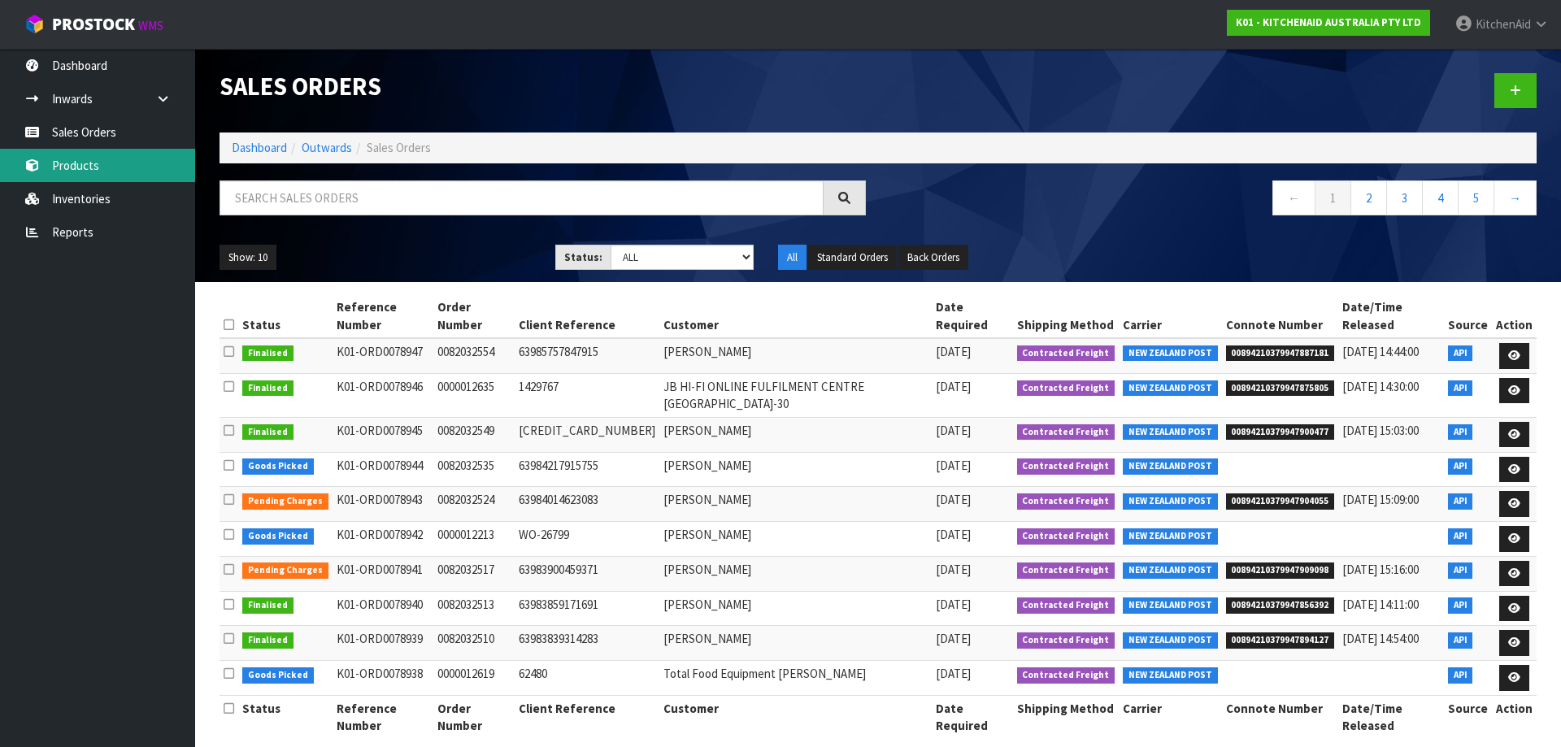
click at [98, 172] on link "Products" at bounding box center [97, 165] width 195 height 33
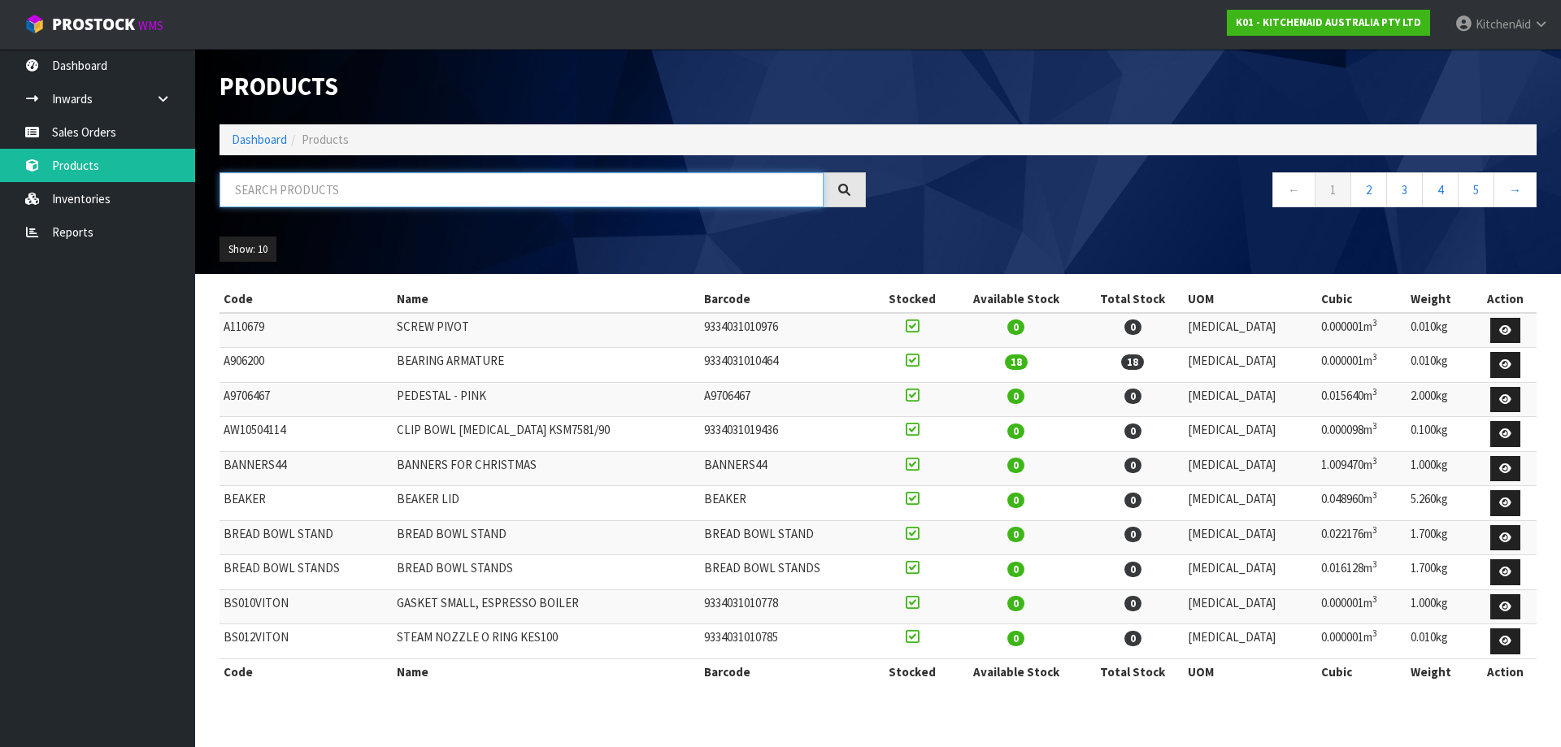
click at [360, 195] on input "text" at bounding box center [522, 189] width 604 height 35
paste input "883049928166"
type input "883049928166"
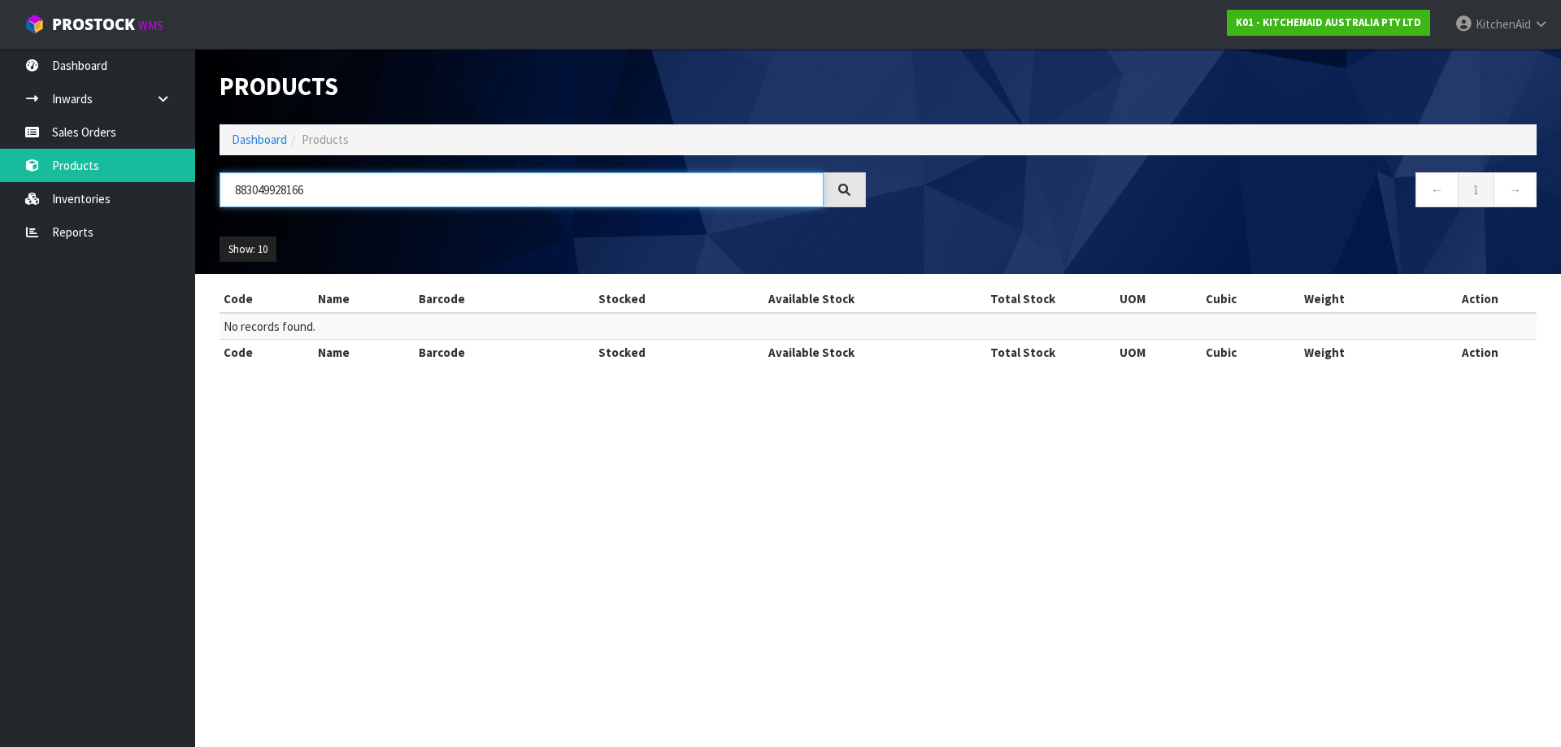
drag, startPoint x: 320, startPoint y: 194, endPoint x: 203, endPoint y: 181, distance: 118.7
click at [203, 181] on header "Products Import Products Drop file here to import csv template Dashboard Produc…" at bounding box center [878, 161] width 1366 height 225
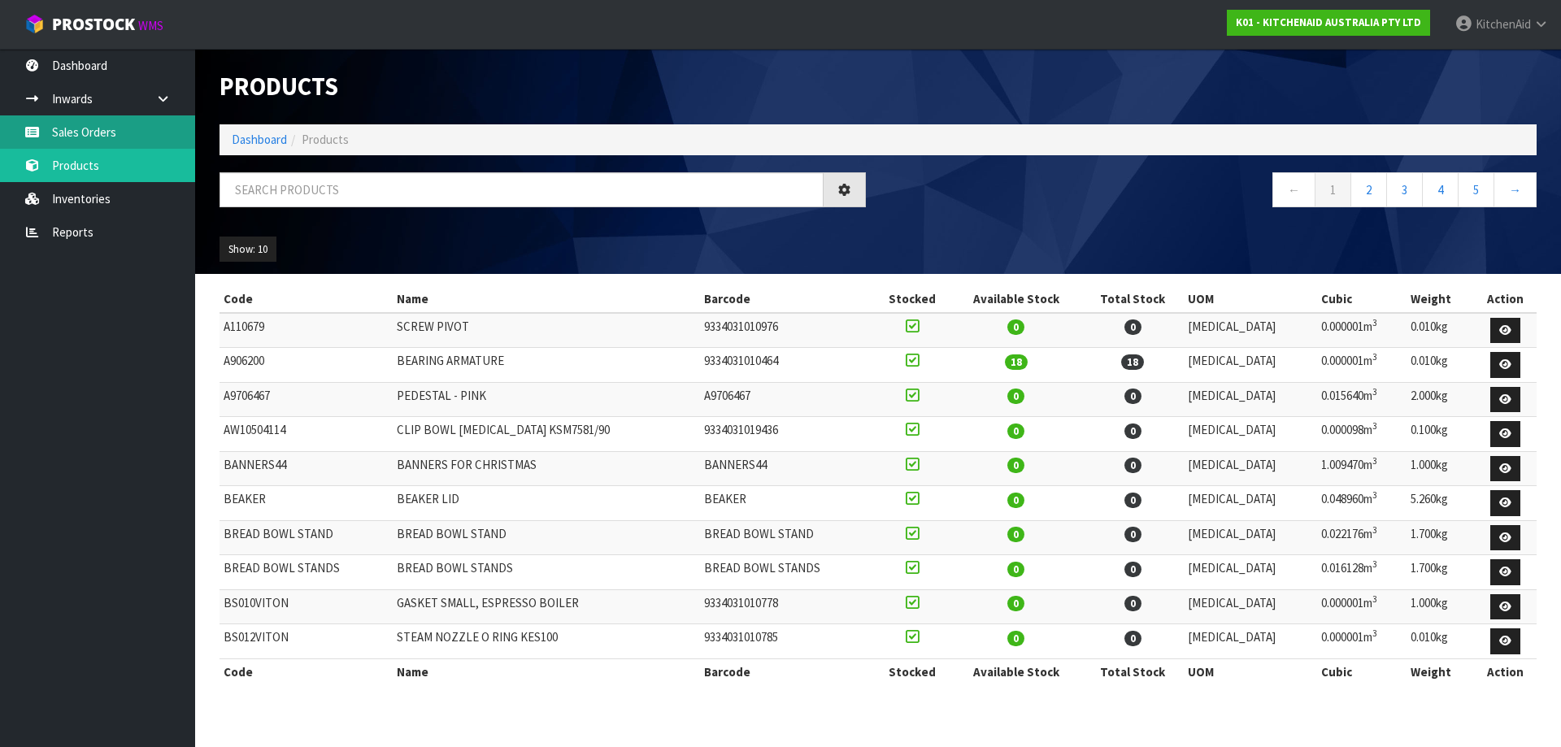
click at [101, 129] on link "Sales Orders" at bounding box center [97, 131] width 195 height 33
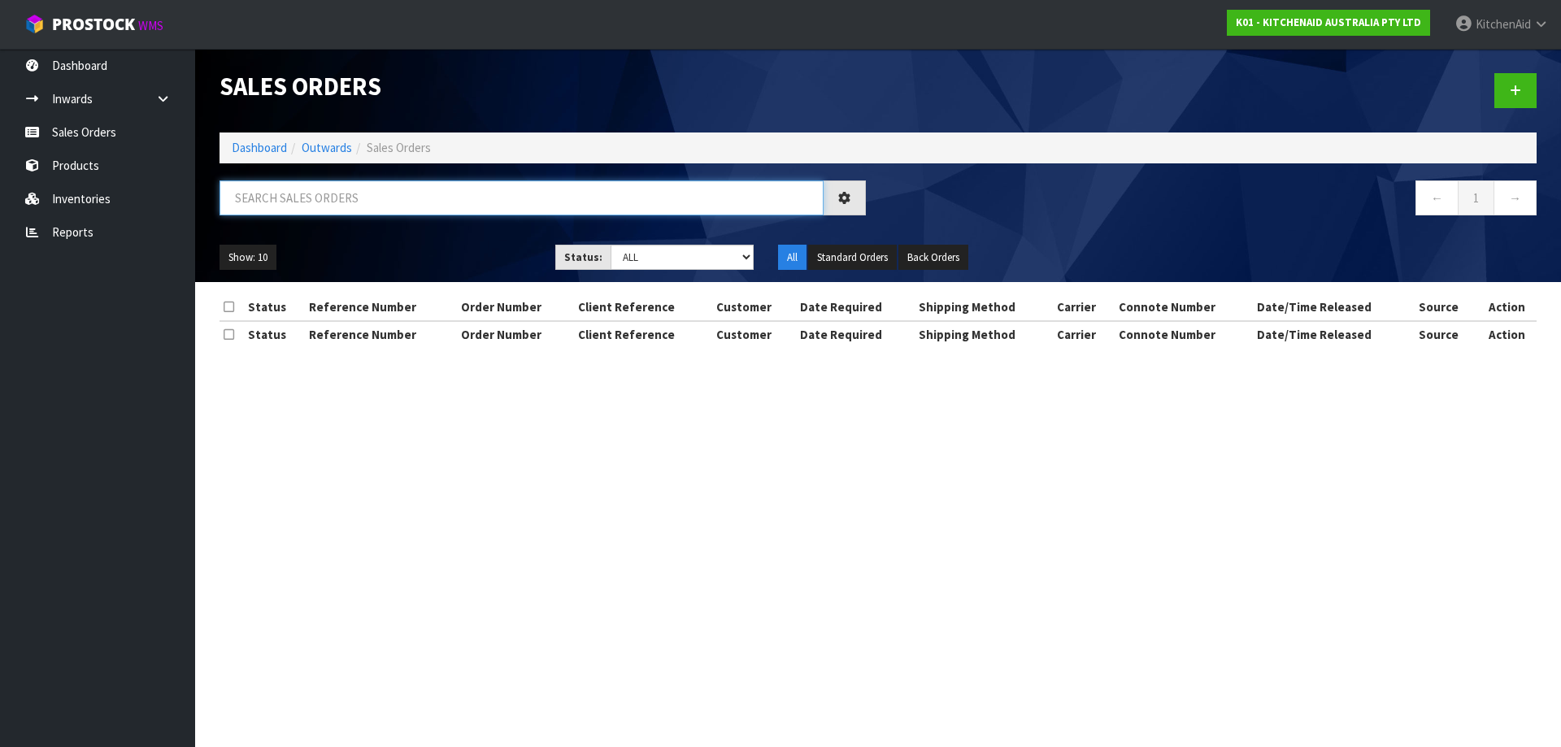
click at [444, 207] on input "text" at bounding box center [522, 198] width 604 height 35
paste input "PO-00028132"
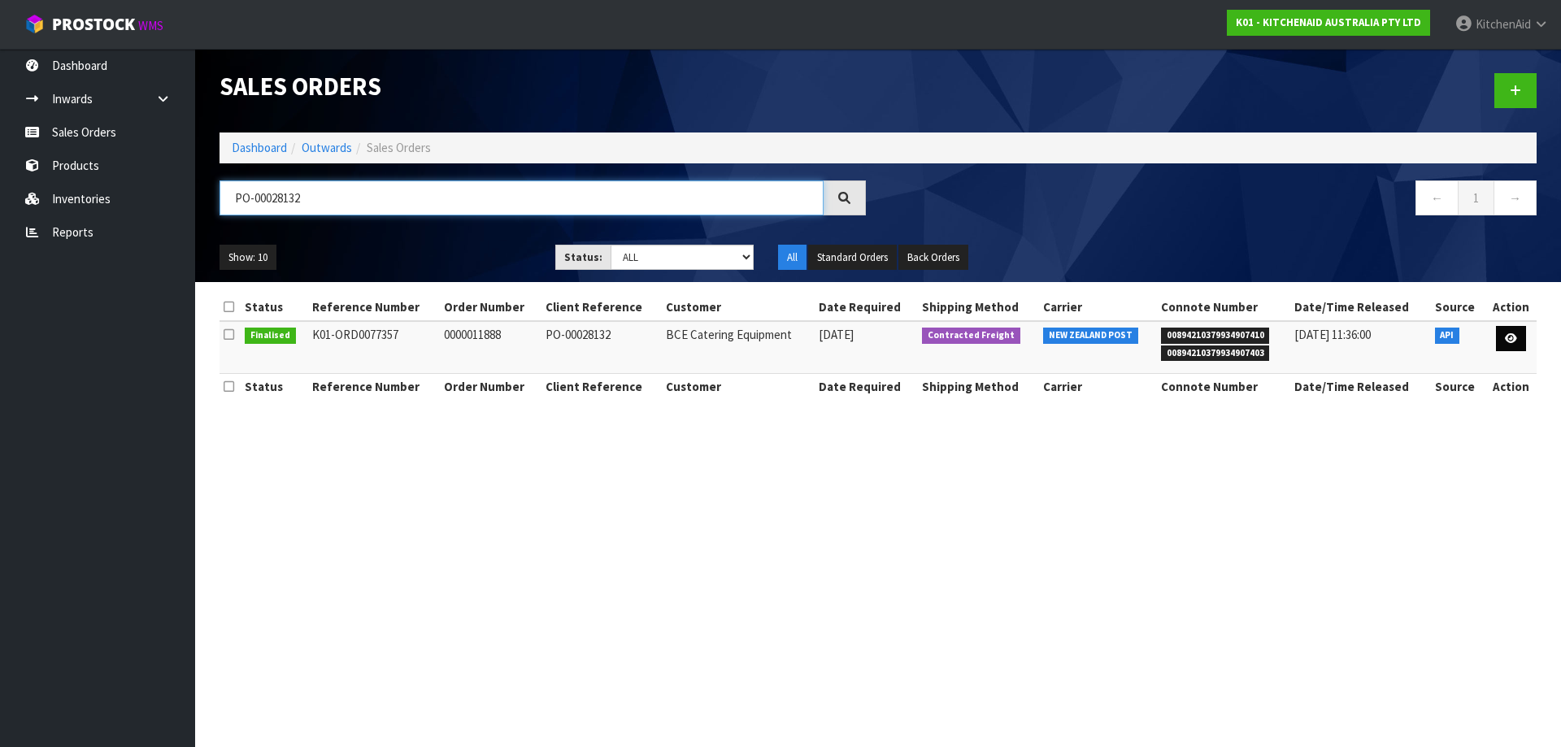
type input "PO-00028132"
click at [1509, 345] on link at bounding box center [1511, 339] width 30 height 26
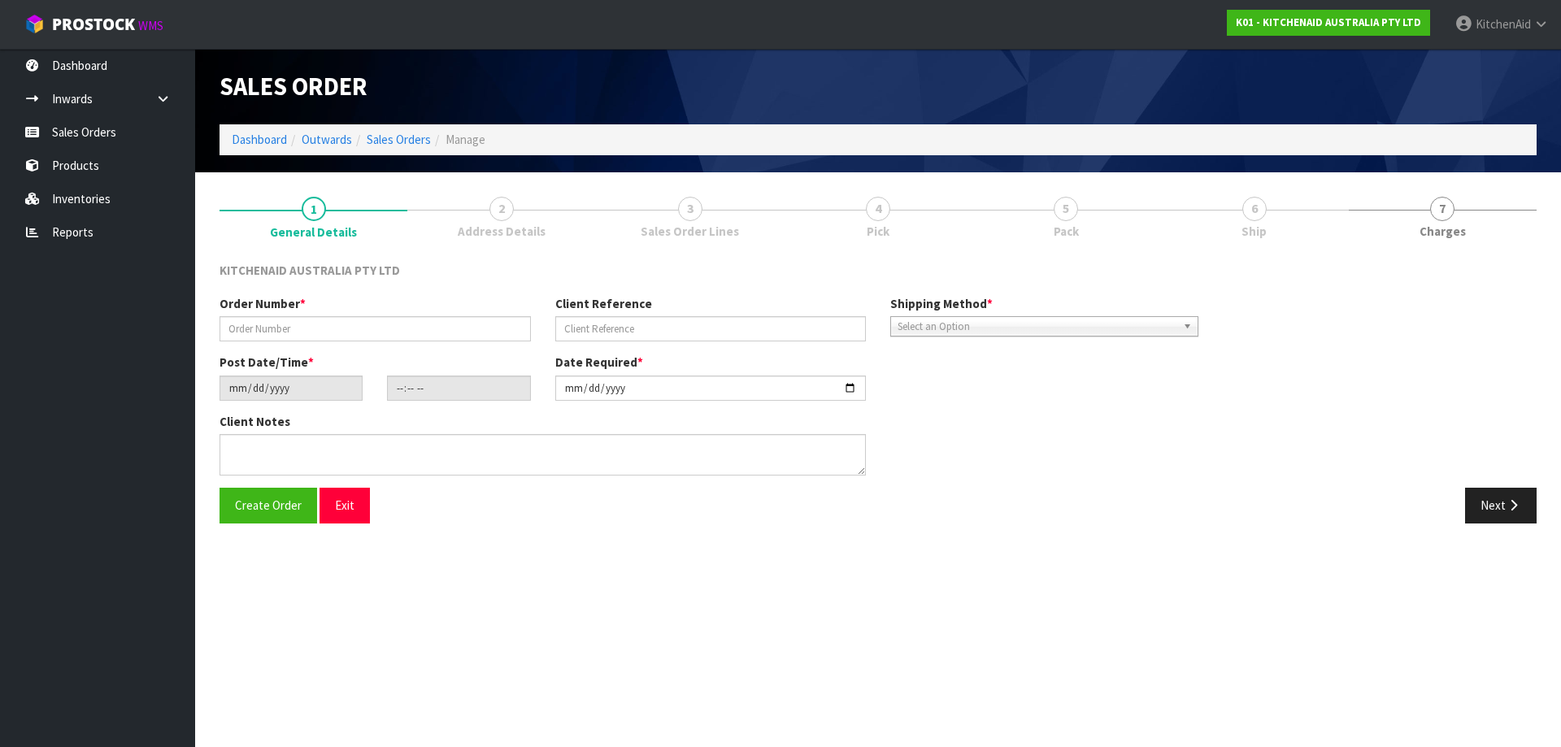
type input "0000011888"
type input "PO-00028132"
type input "[DATE]"
type input "15:32:03.000"
type input "[DATE]"
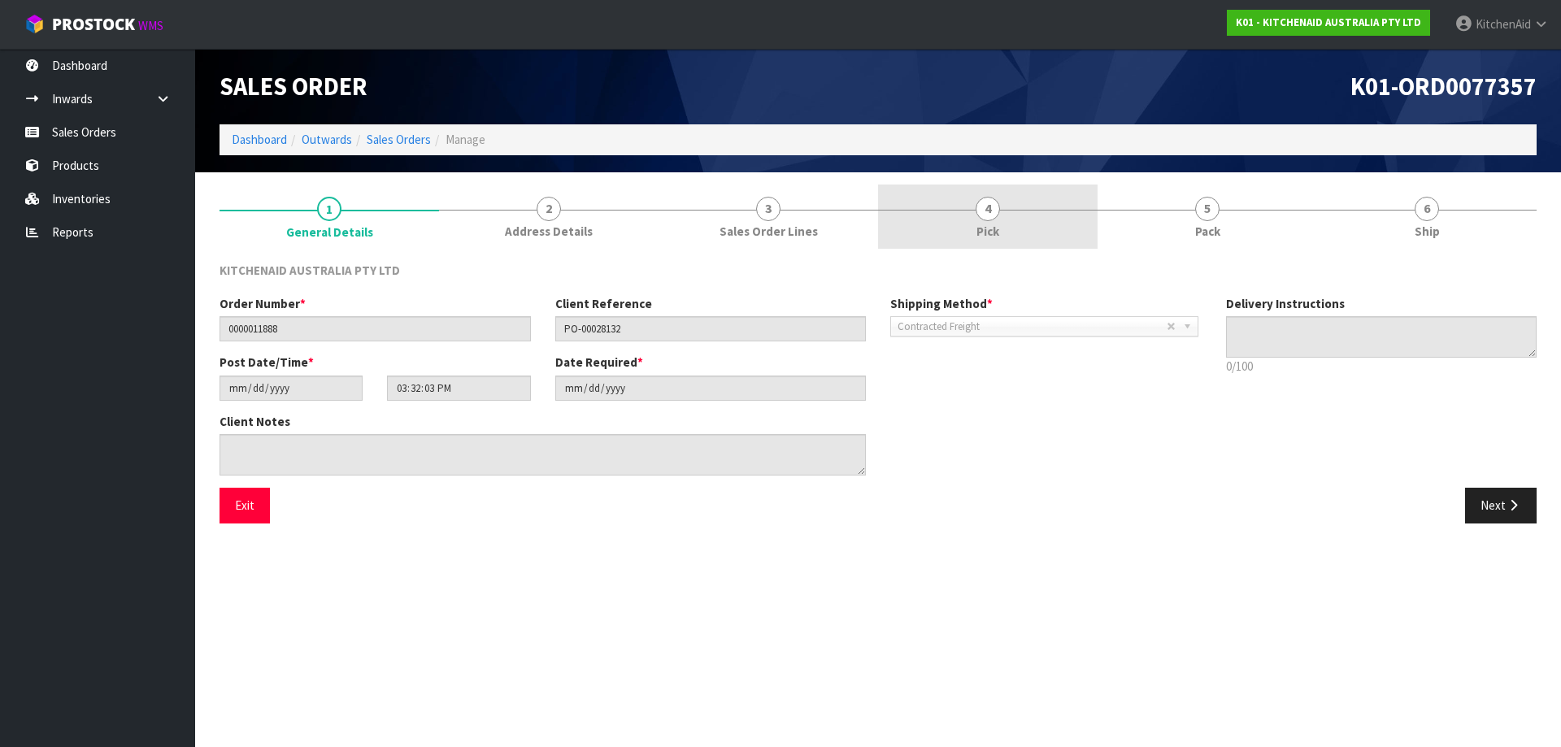
click at [1021, 219] on link "4 Pick" at bounding box center [988, 217] width 220 height 64
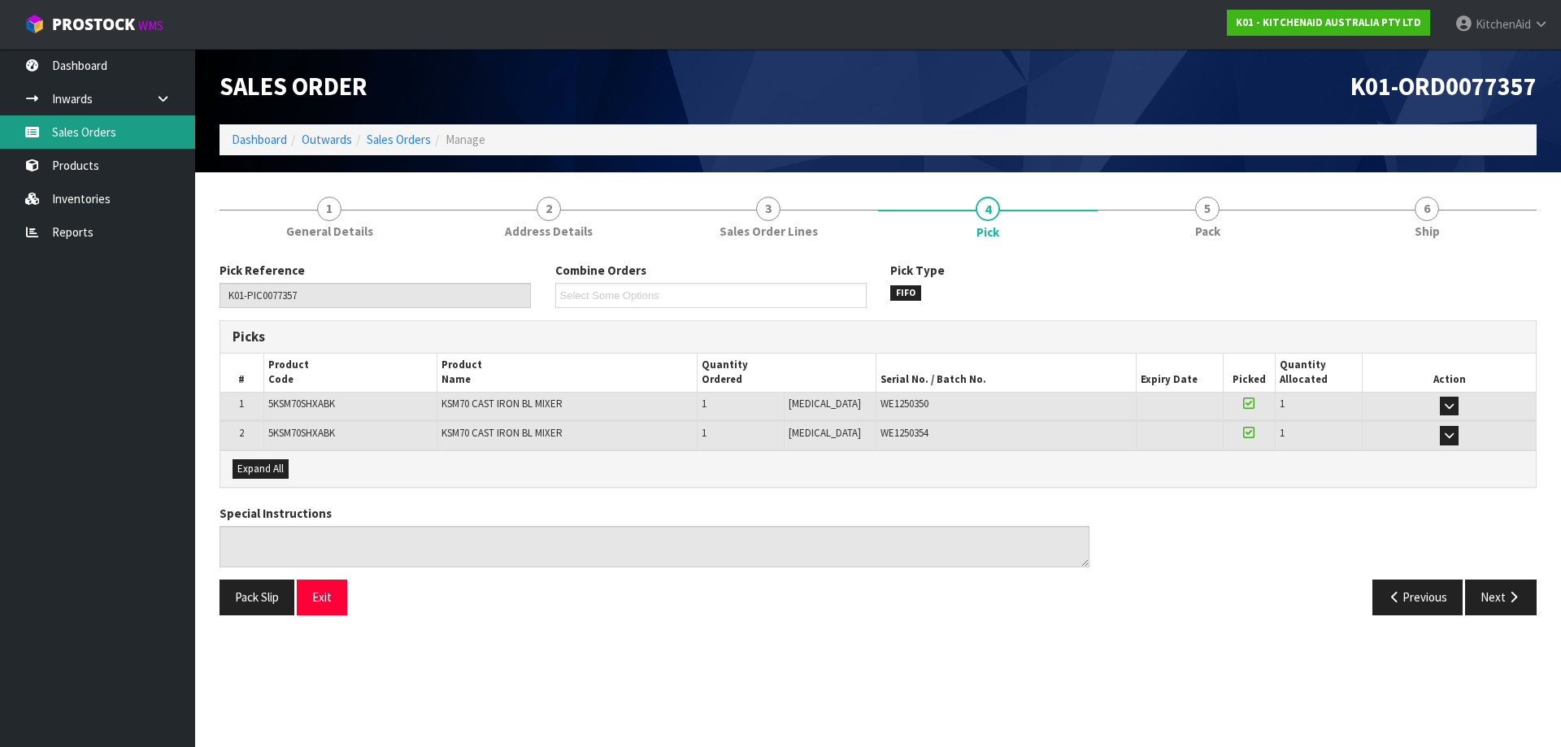
click at [97, 141] on link "Sales Orders" at bounding box center [97, 131] width 195 height 33
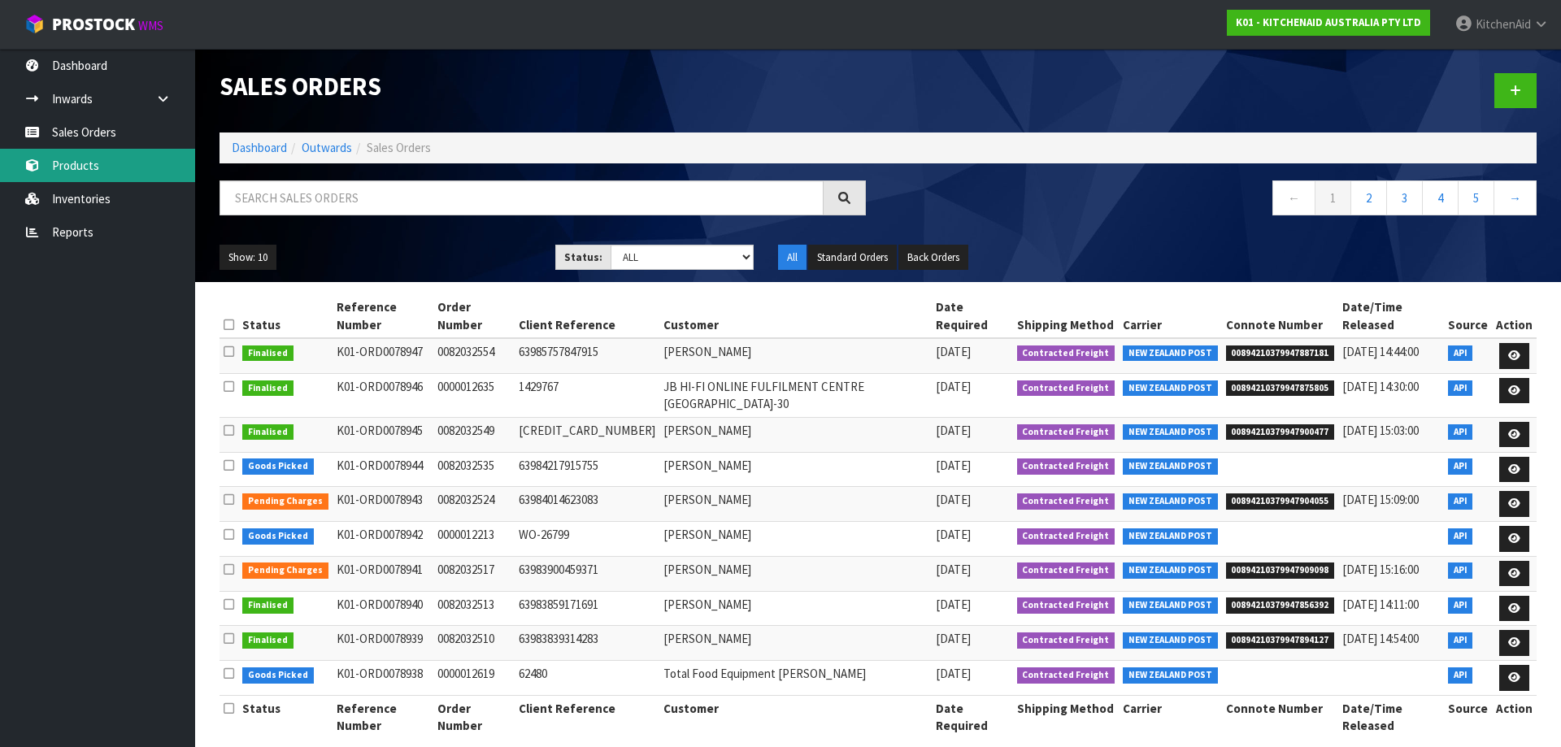
click at [81, 179] on link "Products" at bounding box center [97, 165] width 195 height 33
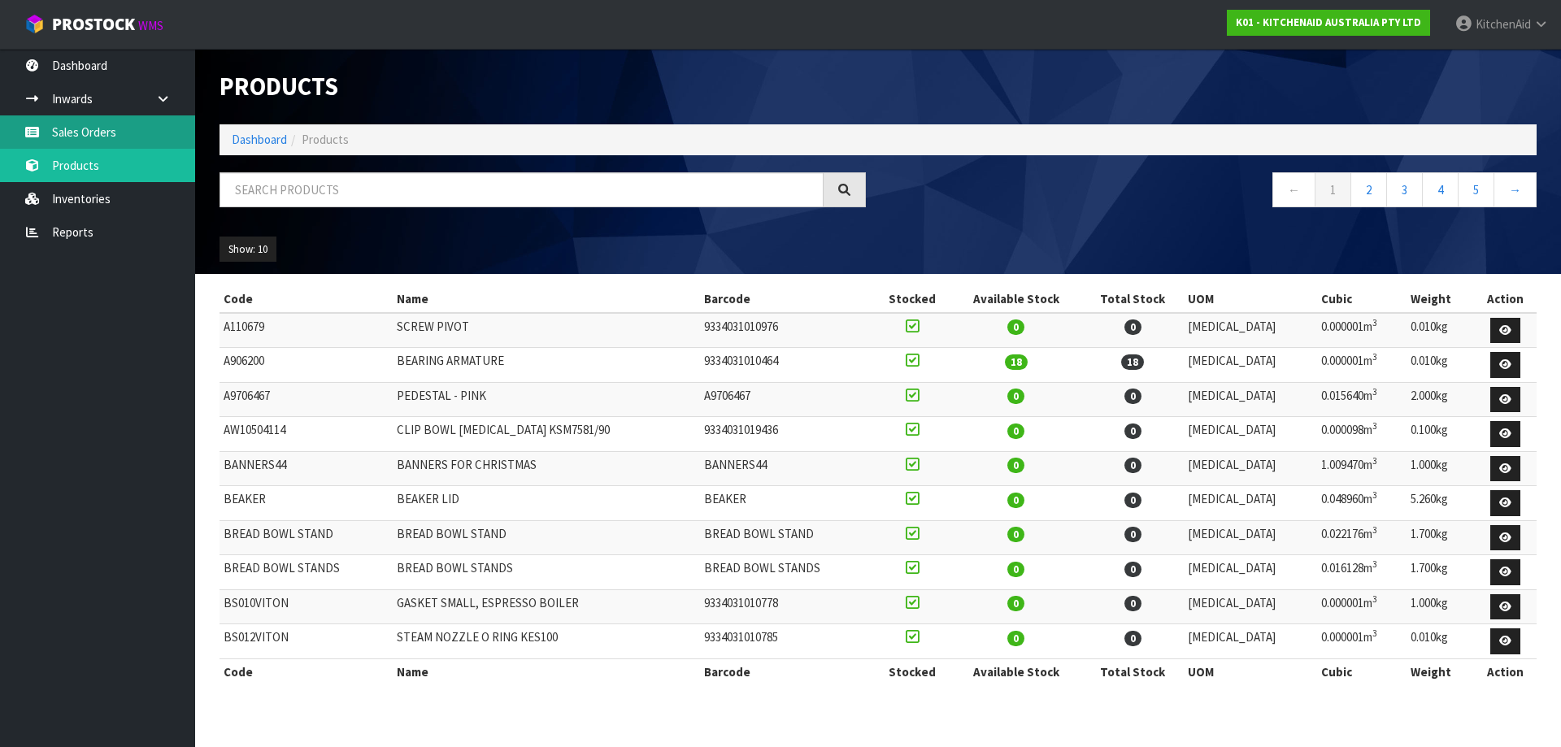
click at [96, 133] on link "Sales Orders" at bounding box center [97, 131] width 195 height 33
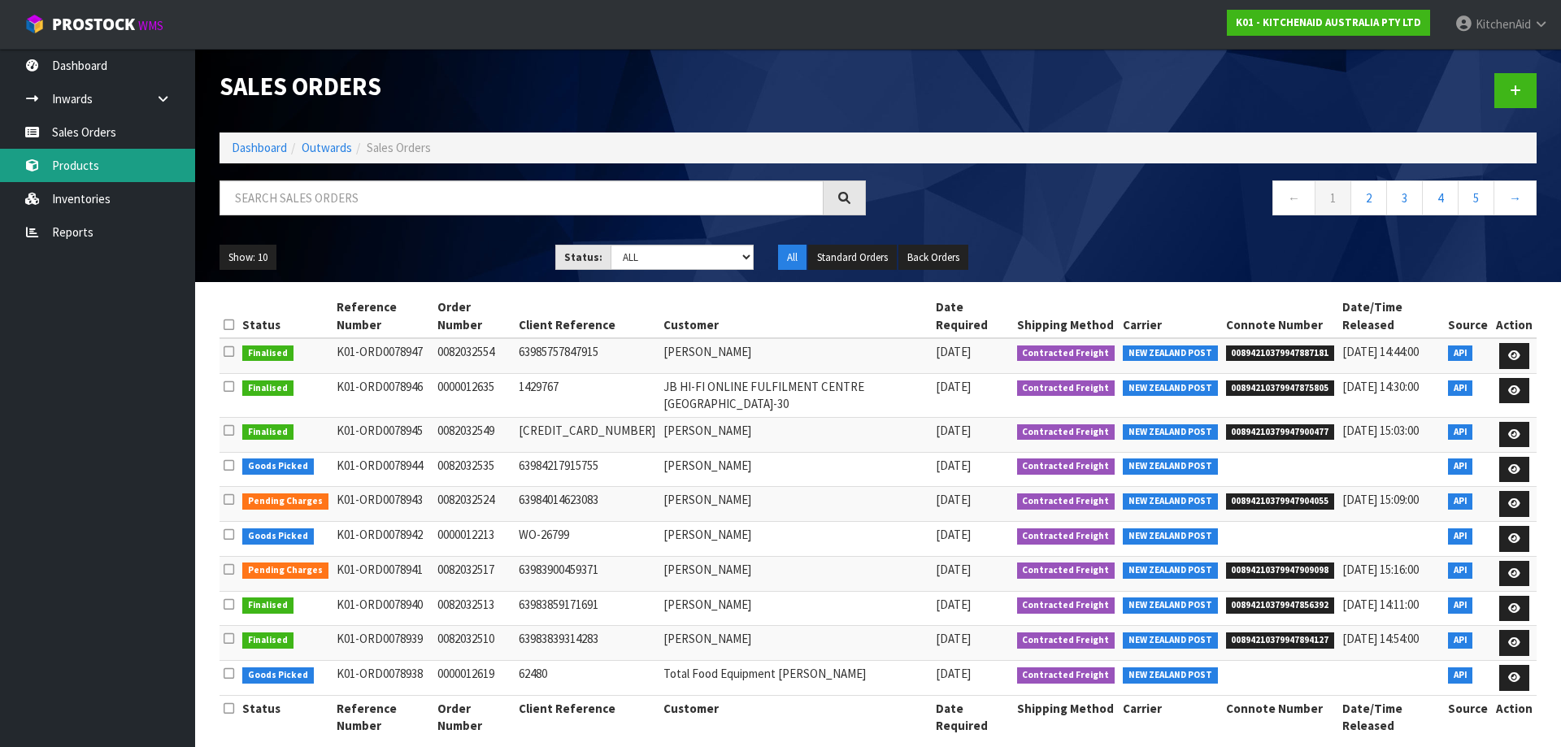
click at [64, 166] on link "Products" at bounding box center [97, 165] width 195 height 33
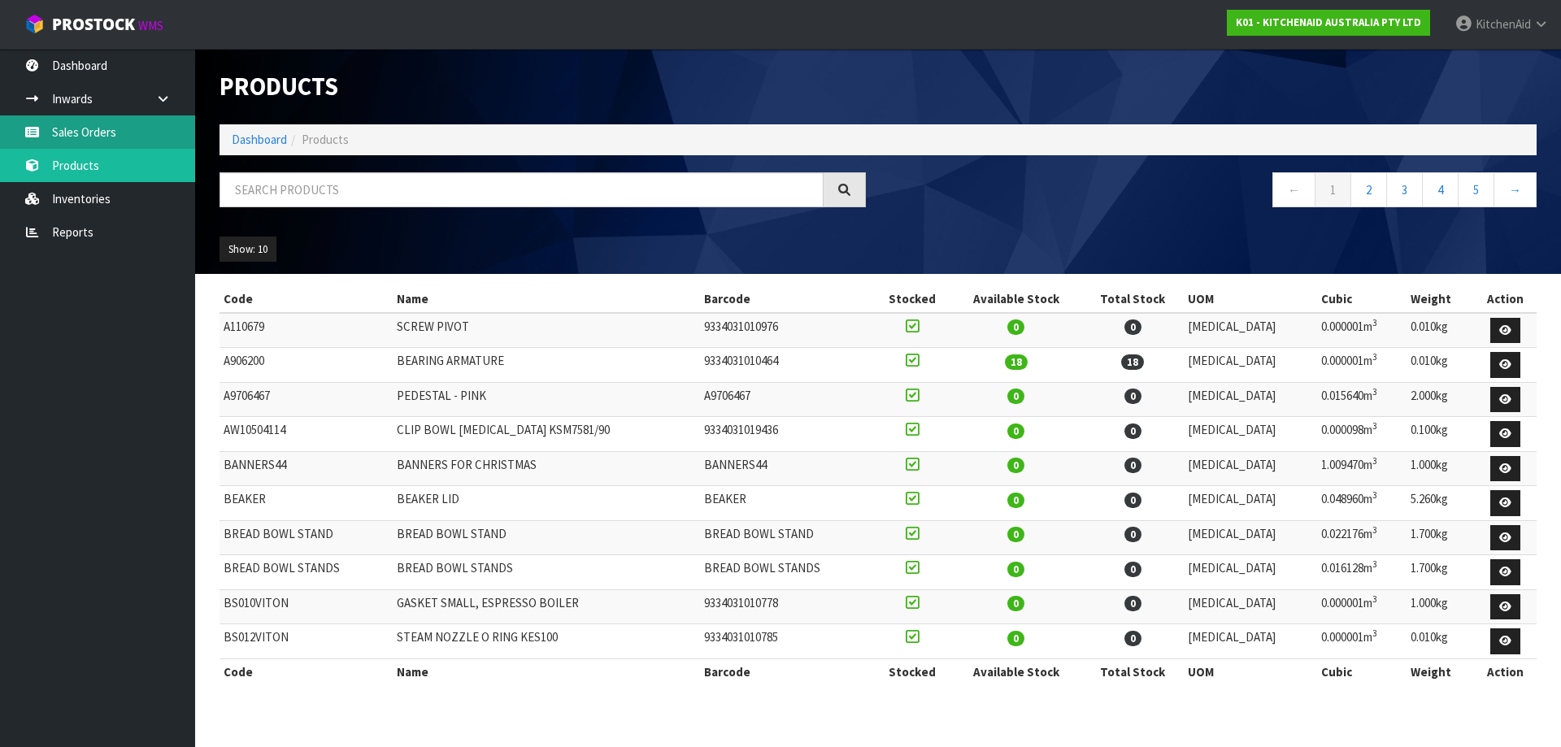
click at [102, 147] on link "Sales Orders" at bounding box center [97, 131] width 195 height 33
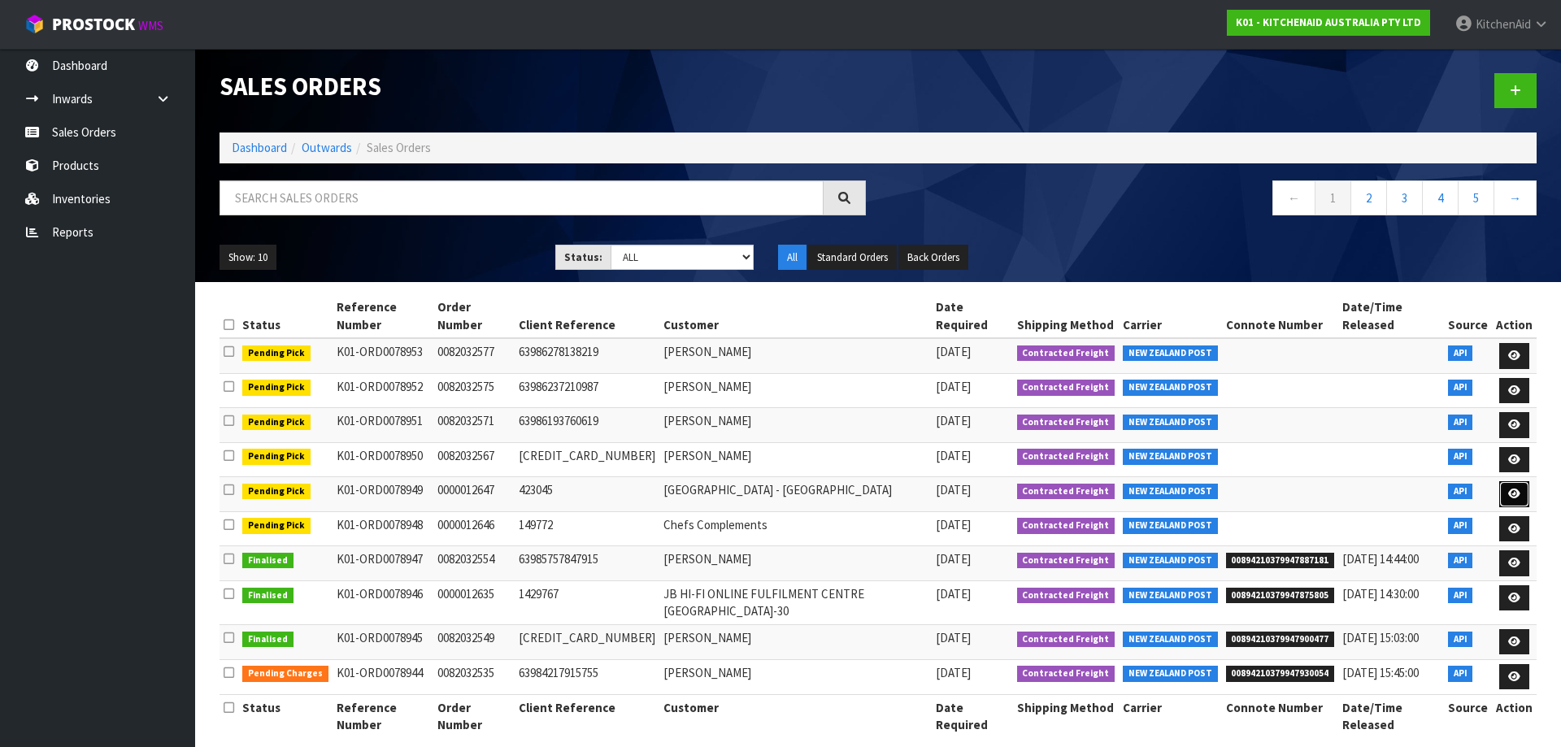
click at [1525, 481] on link at bounding box center [1515, 494] width 30 height 26
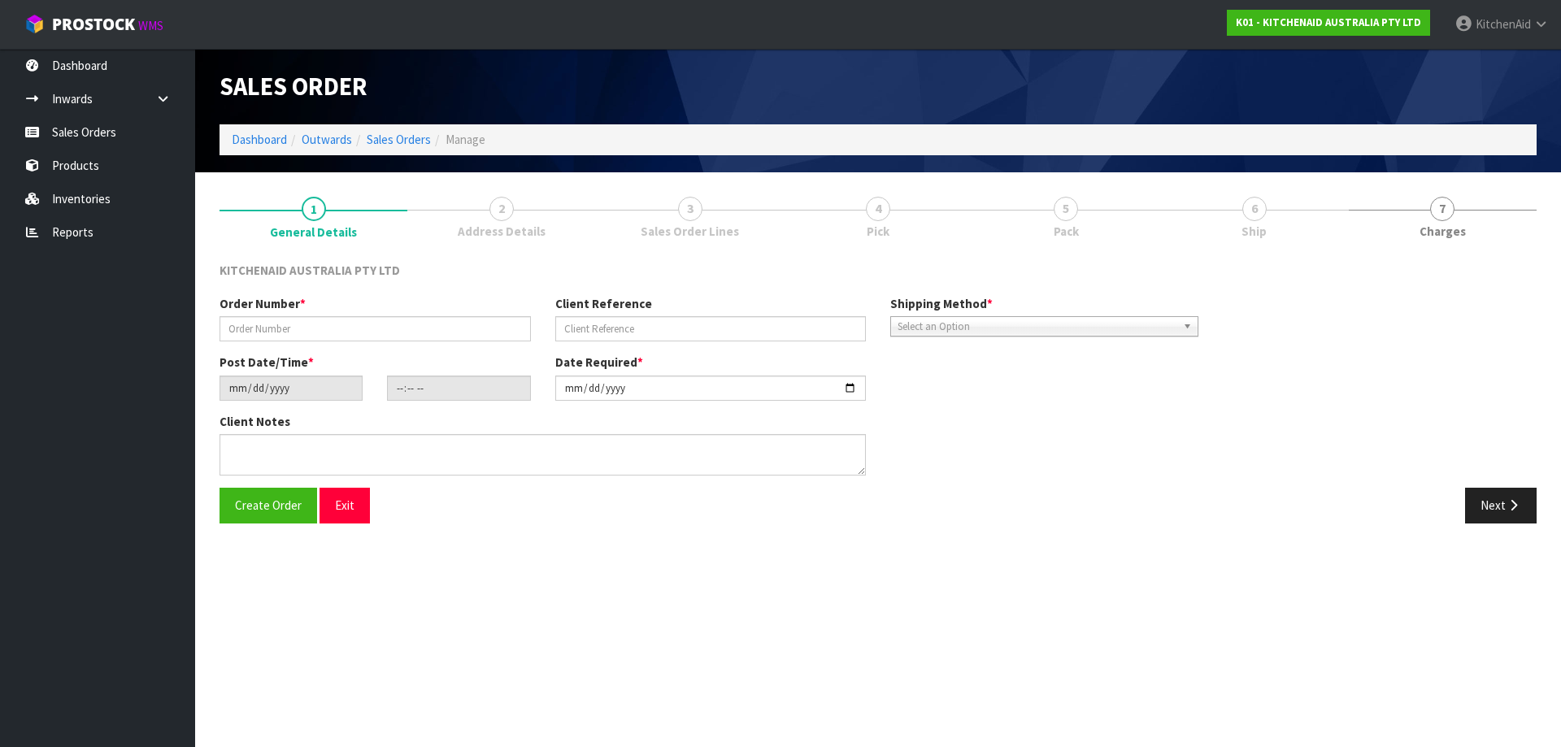
type input "0000012647"
type input "423045"
type input "[DATE]"
type input "15:36:39.000"
type input "[DATE]"
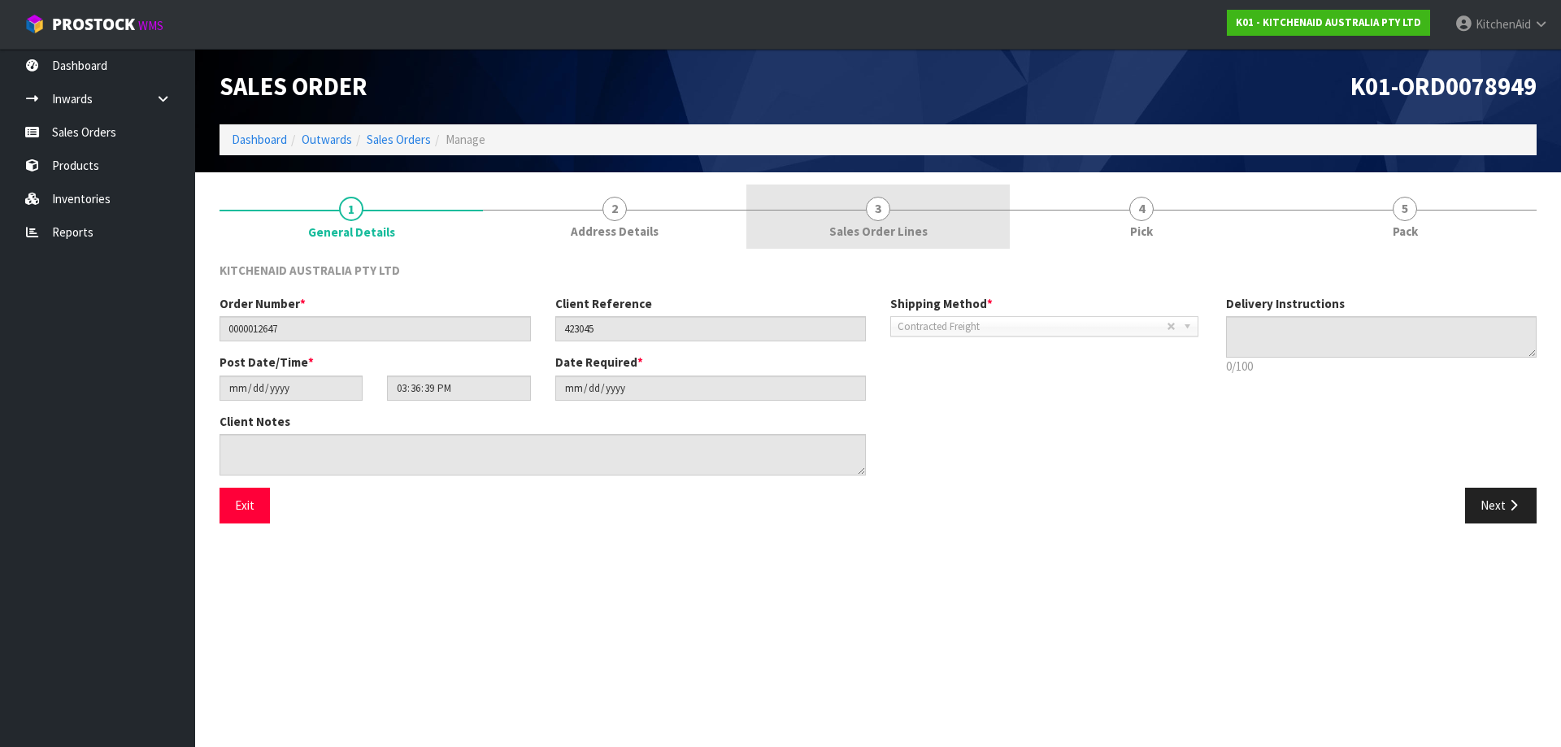
click at [910, 222] on link "3 Sales Order Lines" at bounding box center [878, 217] width 263 height 64
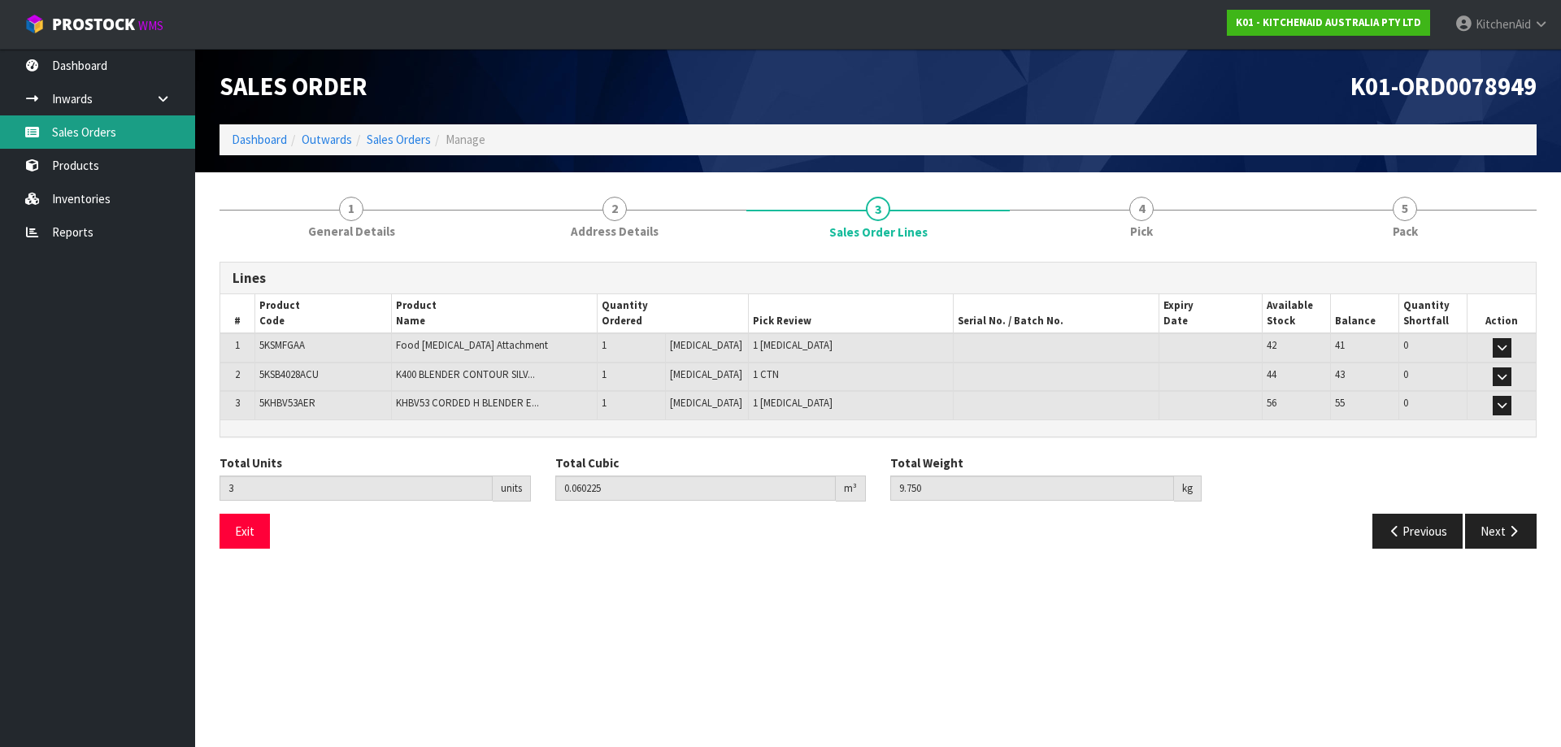
click at [119, 133] on link "Sales Orders" at bounding box center [97, 131] width 195 height 33
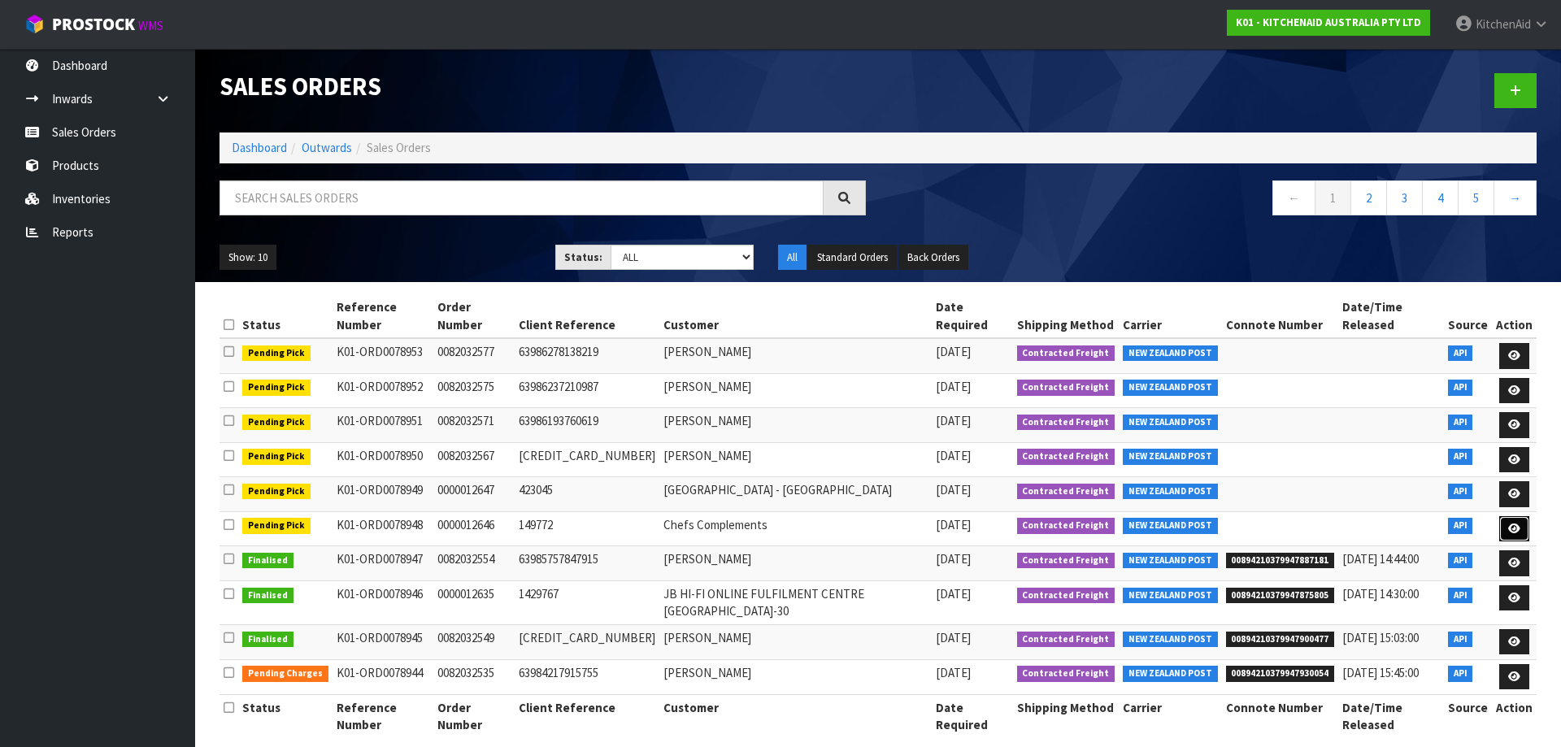
click at [1513, 524] on icon at bounding box center [1515, 529] width 12 height 11
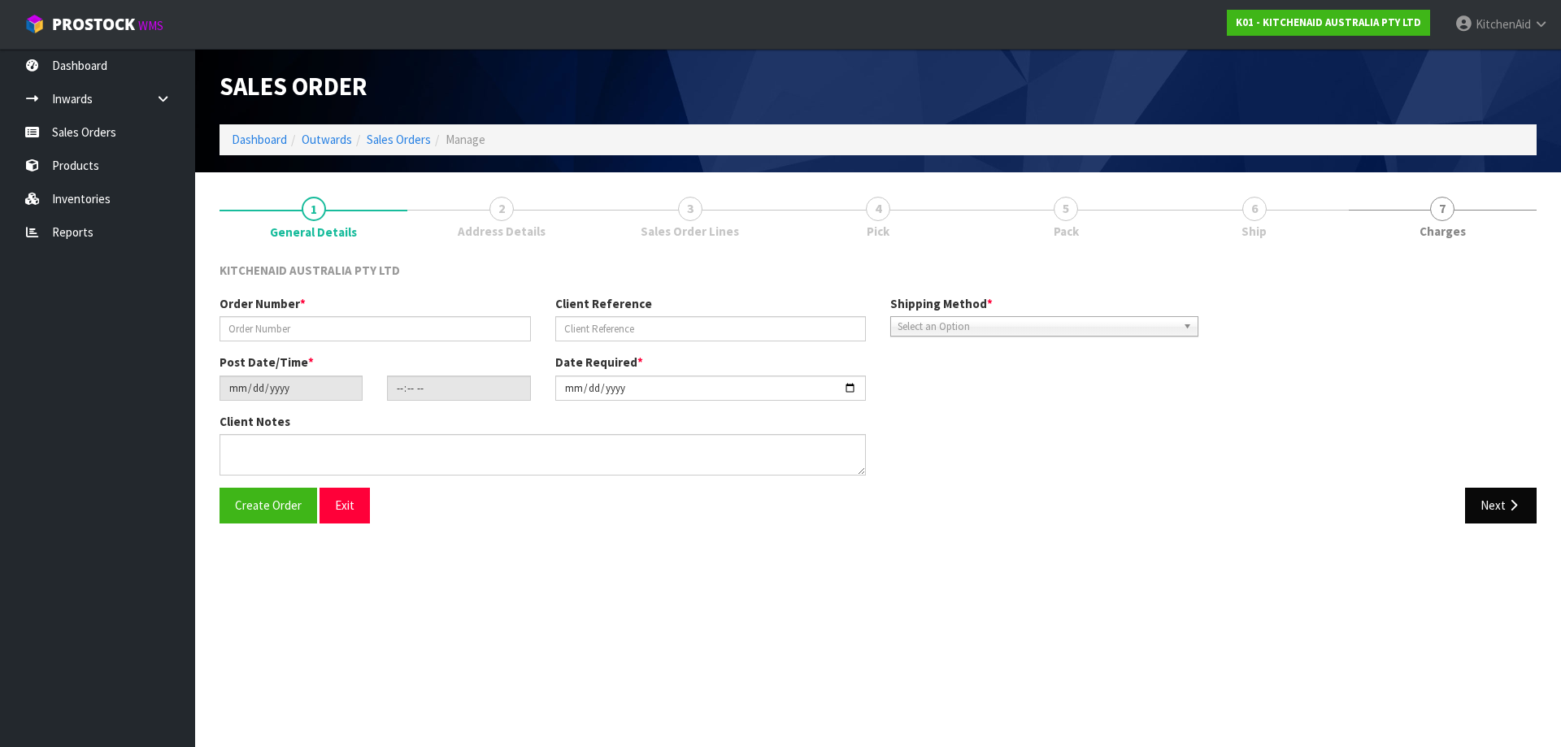
type input "0000012646"
type input "149772"
type input "[DATE]"
type input "15:36:37.000"
type input "[DATE]"
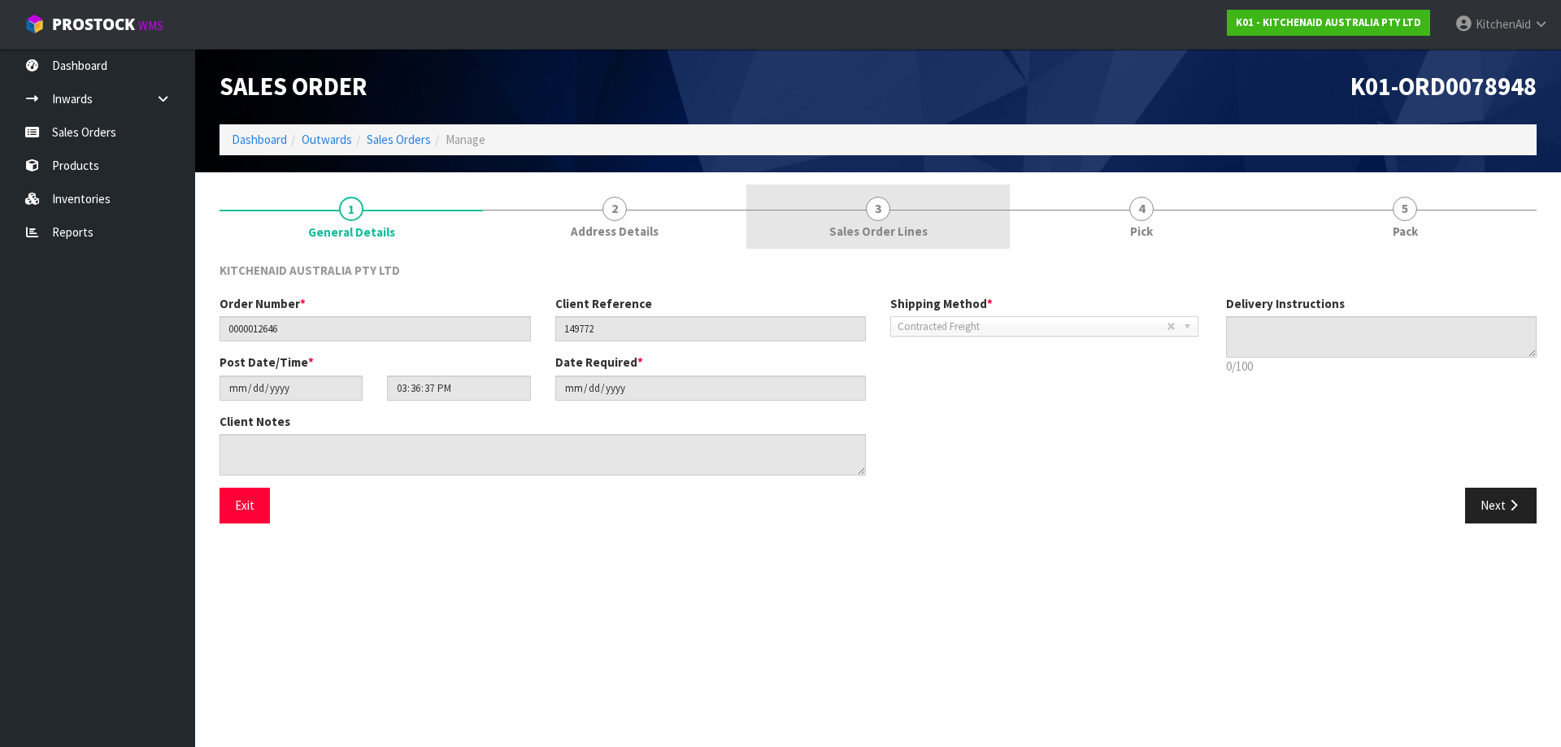
click at [885, 224] on span "Sales Order Lines" at bounding box center [879, 231] width 98 height 17
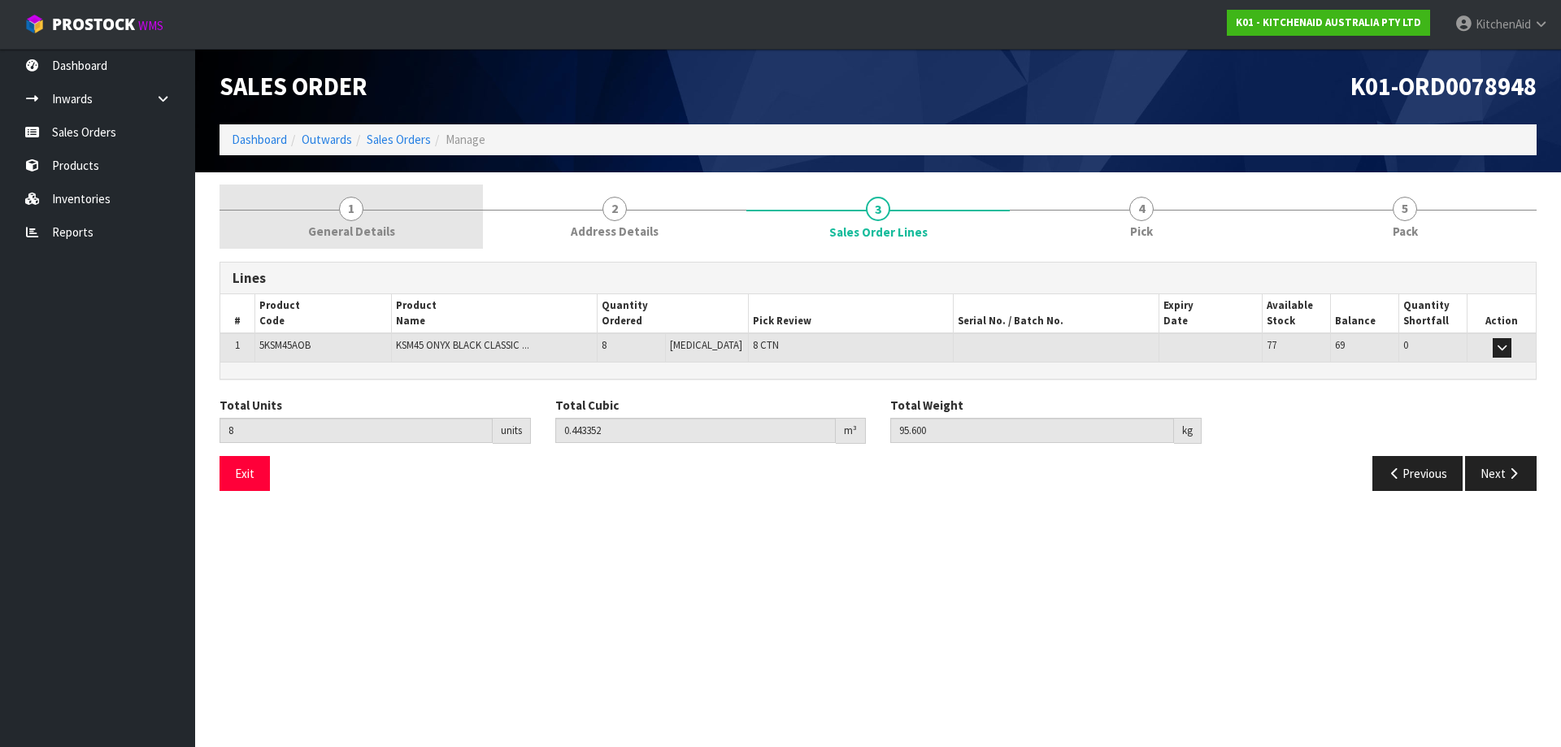
click at [361, 217] on link "1 General Details" at bounding box center [351, 217] width 263 height 64
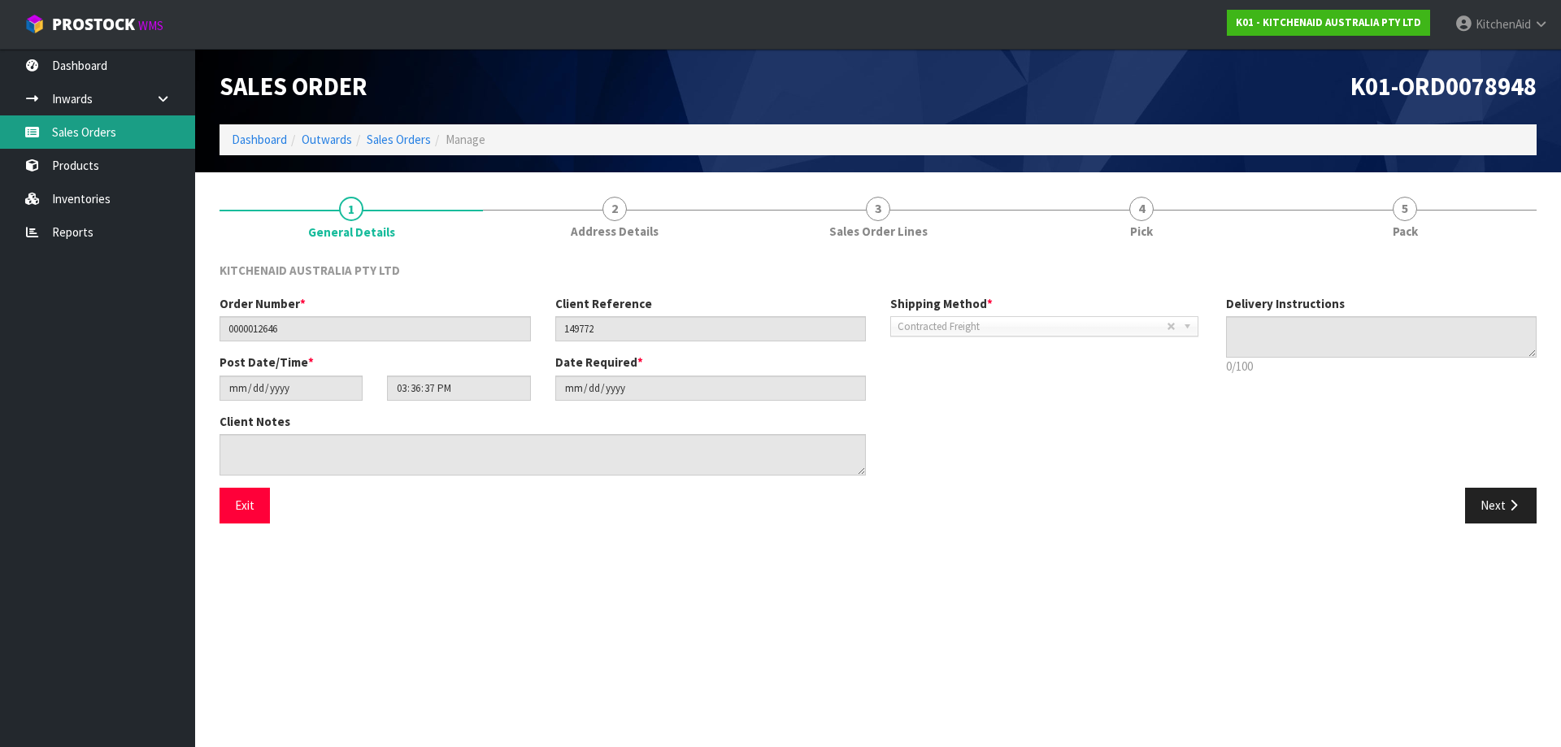
click at [91, 141] on link "Sales Orders" at bounding box center [97, 131] width 195 height 33
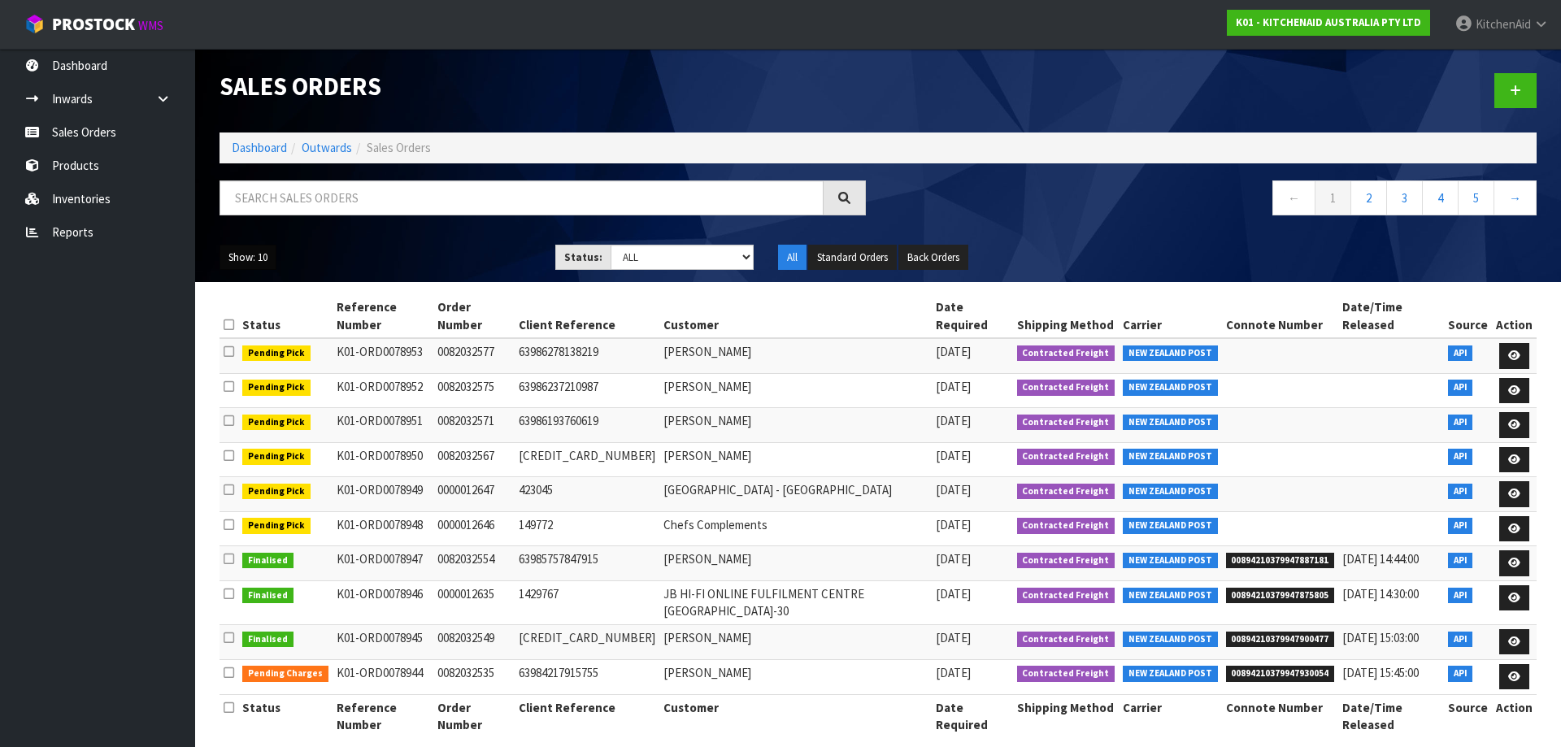
click at [237, 258] on button "Show: 10" at bounding box center [248, 258] width 57 height 26
click at [268, 338] on link "25" at bounding box center [284, 332] width 128 height 22
